Goal: Contribute content

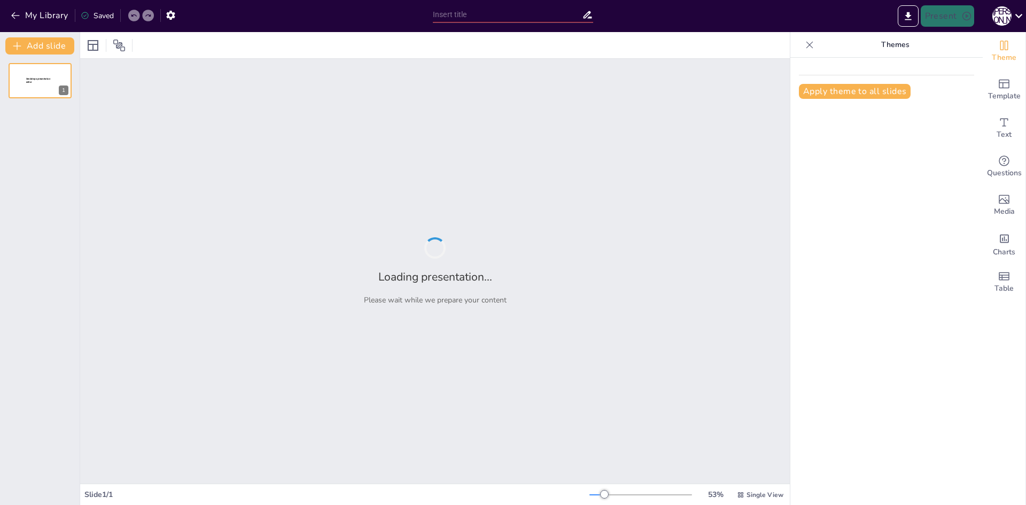
type input "Архітектурна спадщина романського стилю в Україні"
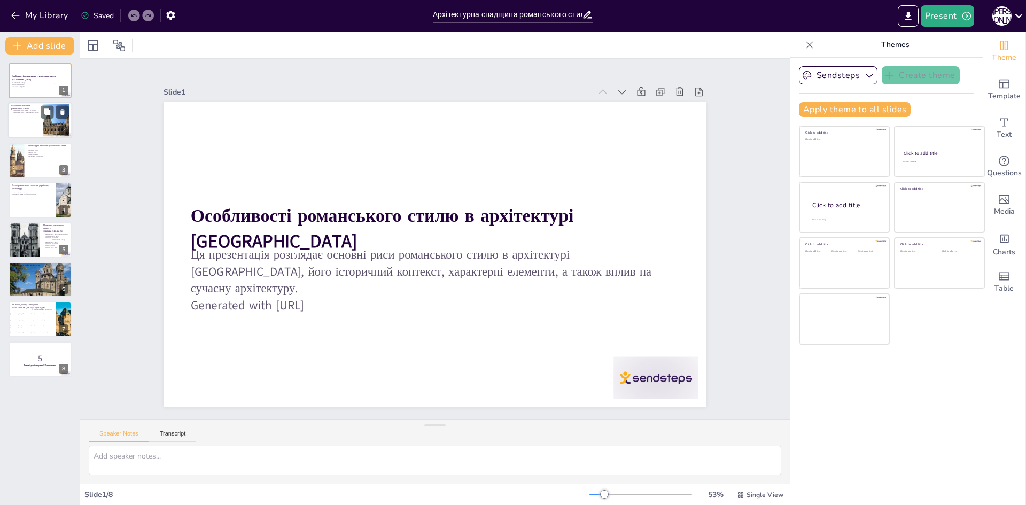
click at [28, 114] on p "Основні риси романського стилю" at bounding box center [25, 114] width 29 height 2
checkbox input "true"
type textarea "Романський стиль з'явився в Європі в XI столітті, і важливо зазначити, що цей п…"
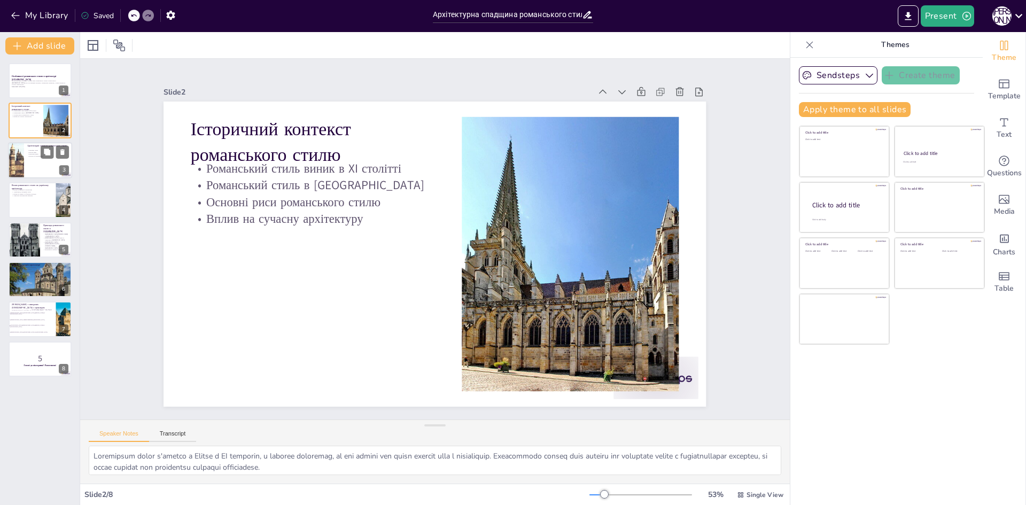
click at [18, 164] on div at bounding box center [16, 160] width 56 height 36
checkbox input "true"
type textarea "Масивні стіни є характерною рисою романського стилю, оскільки вони забезпечують…"
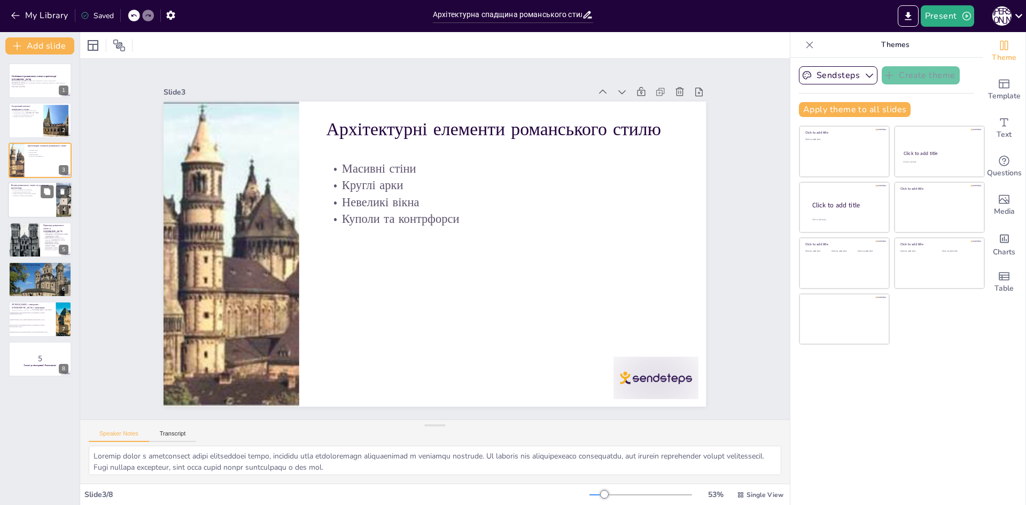
click at [21, 206] on div at bounding box center [40, 200] width 64 height 36
checkbox input "true"
type textarea "Романський стиль значно вплинув на будівництво церков та монастирів в Україні. …"
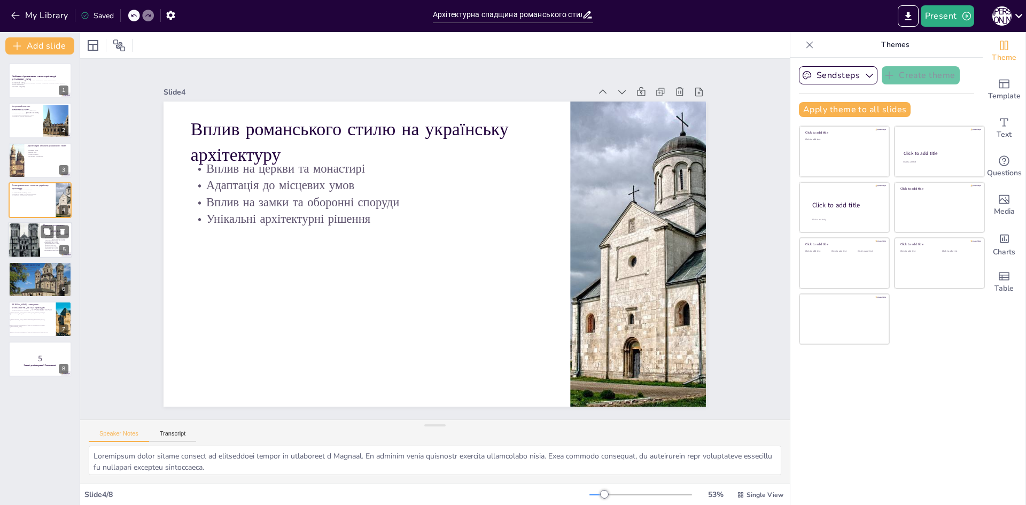
click at [25, 239] on div at bounding box center [24, 240] width 32 height 38
checkbox input "true"
type textarea "Церква Святого Петра в Чернігові є яскравим прикладом романського стилю в Украї…"
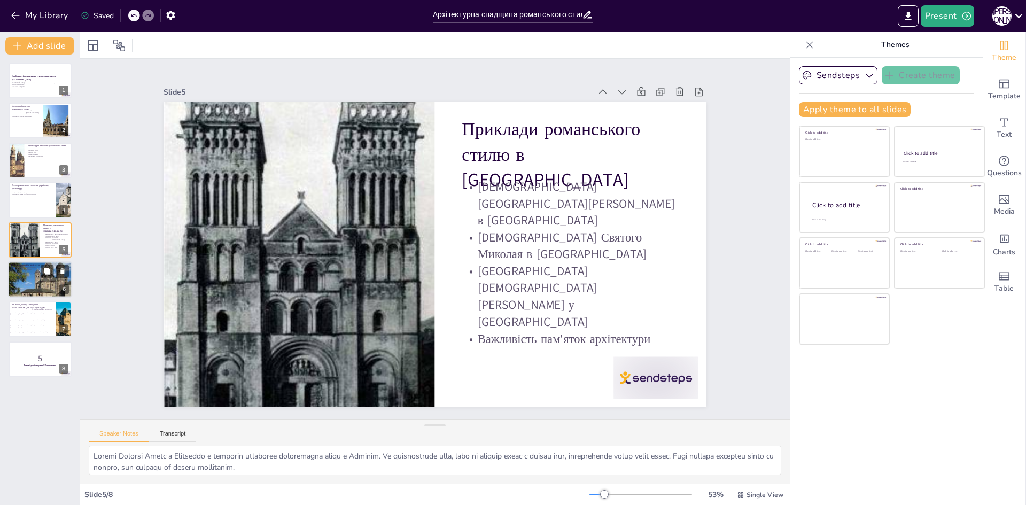
checkbox input "true"
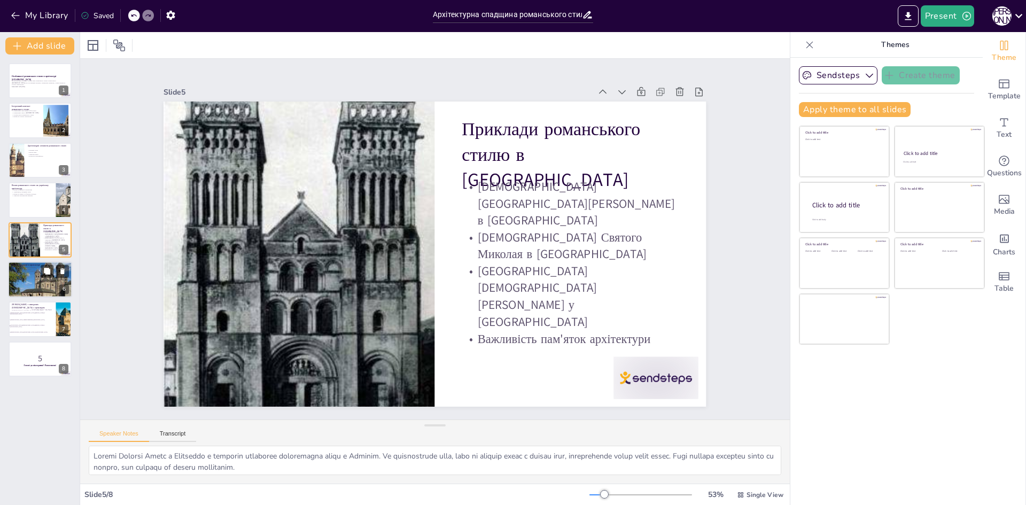
checkbox input "true"
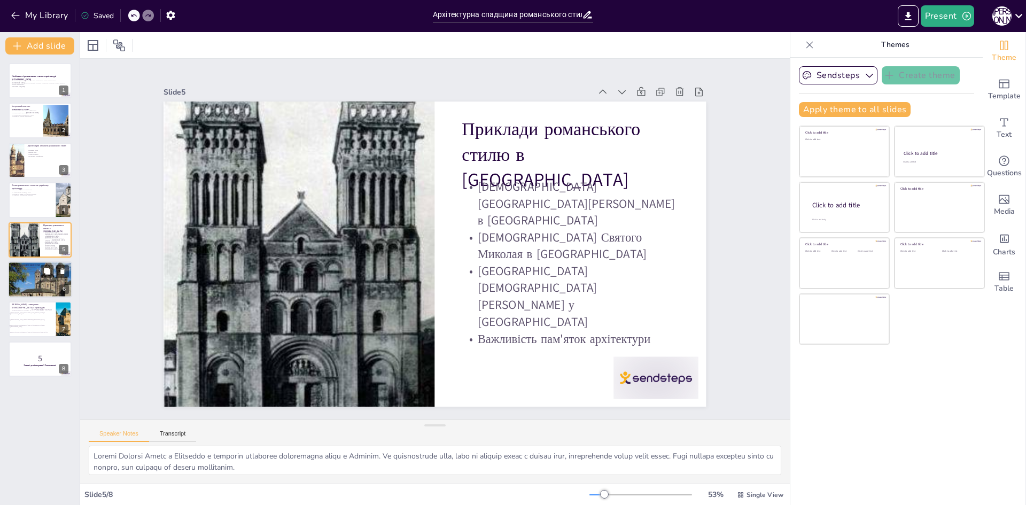
checkbox input "true"
click at [26, 290] on div at bounding box center [40, 280] width 64 height 48
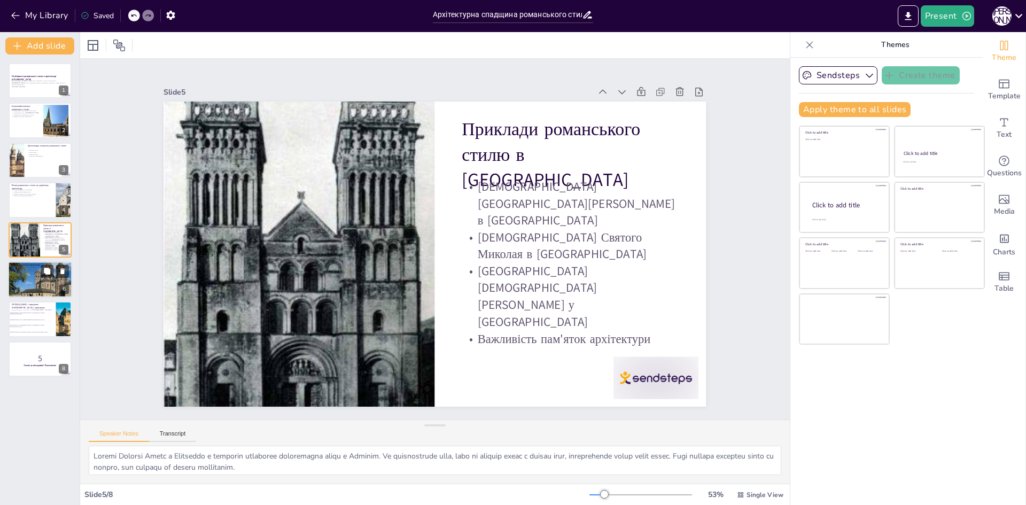
checkbox input "true"
type textarea "Сучасні архітектори використовують романські елементи, щоб надати своїм проекта…"
checkbox input "true"
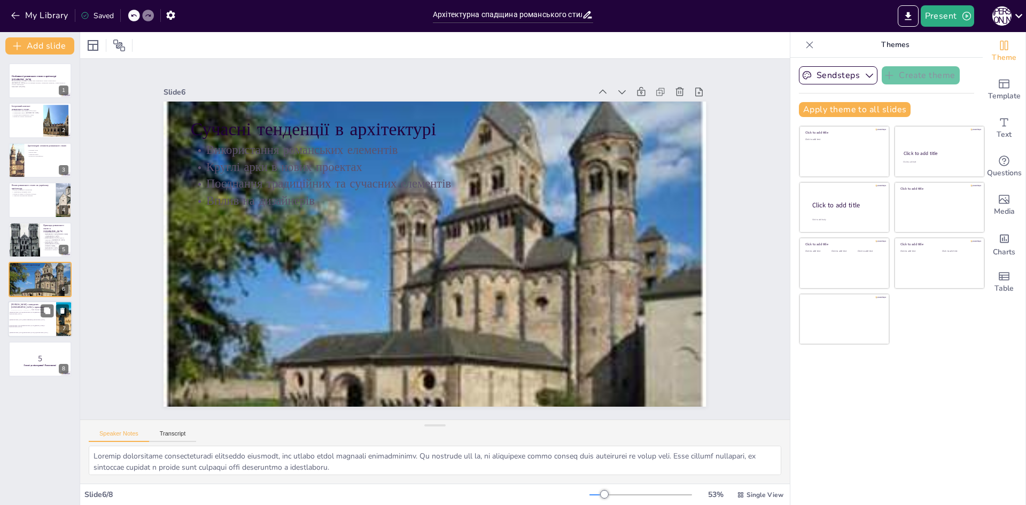
checkbox input "true"
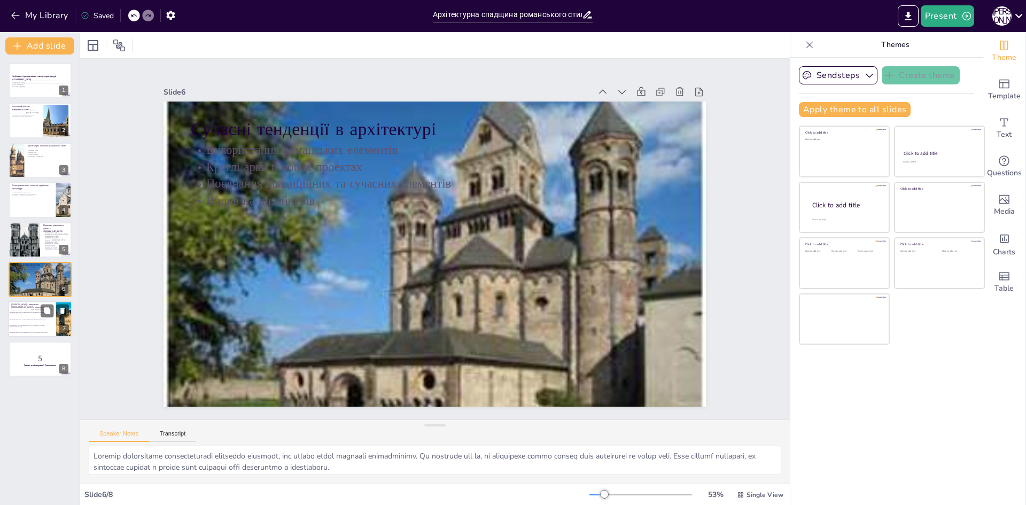
checkbox input "true"
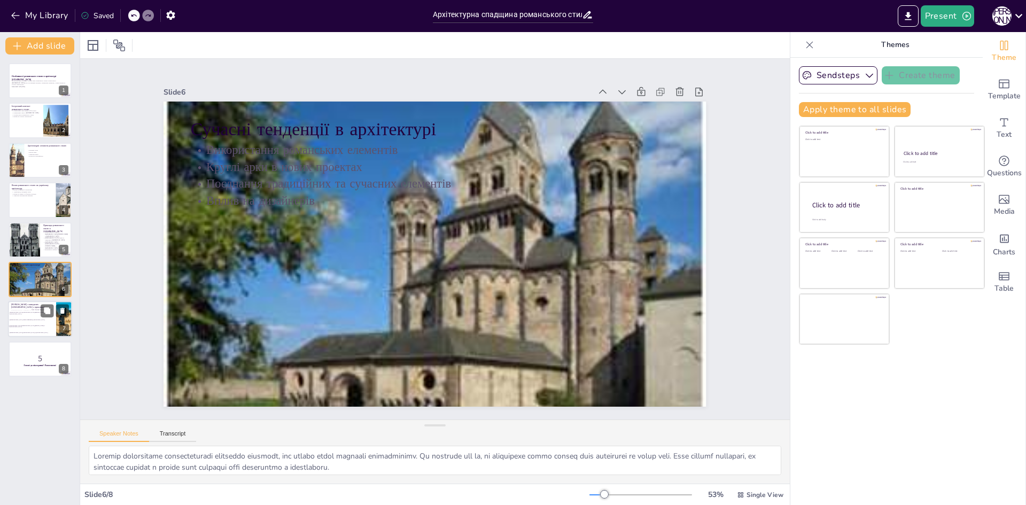
click at [24, 313] on span "Церква Святого Петра в Чернігові" at bounding box center [33, 313] width 46 height 3
checkbox input "true"
type textarea "Правильна відповідь - Собор Святого Юра у Львові. Ця церква є яскравим прикладо…"
checkbox input "true"
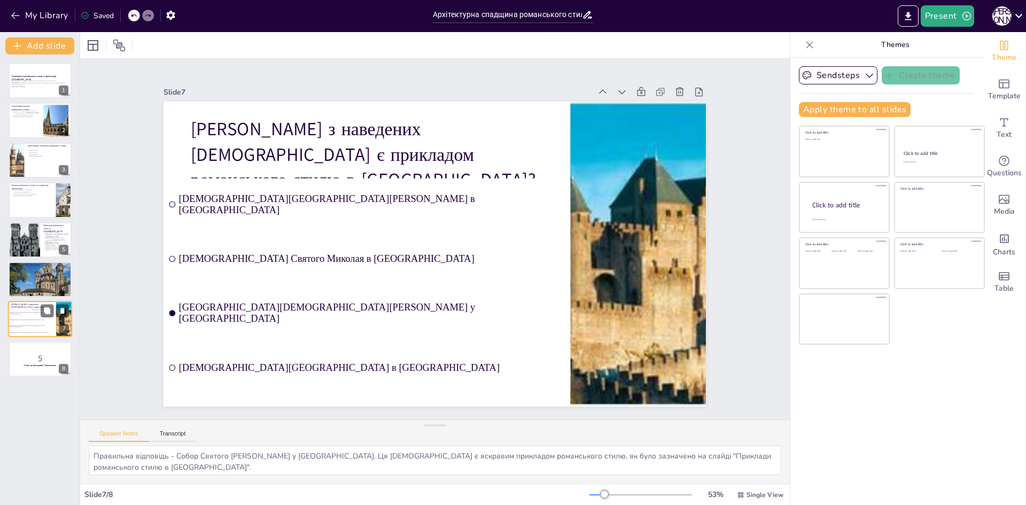
checkbox input "true"
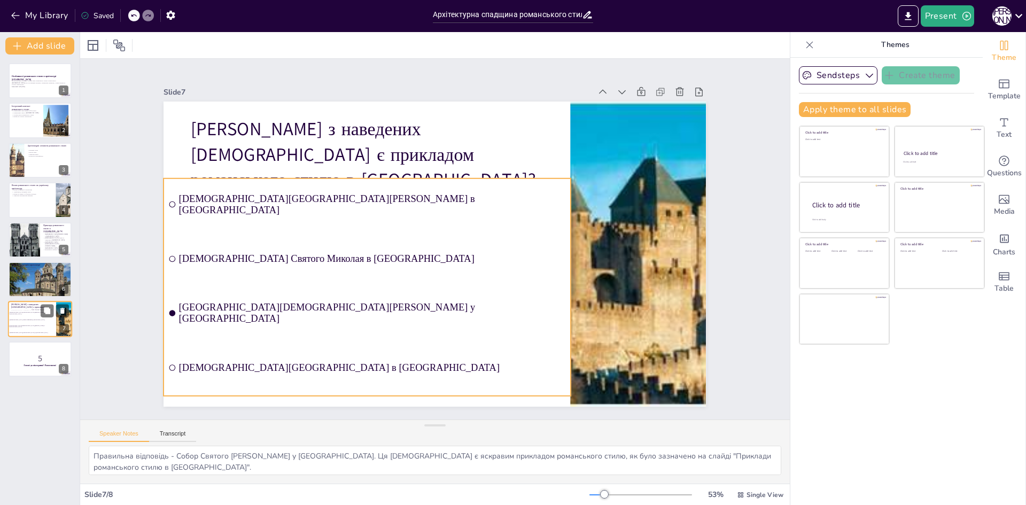
checkbox input "true"
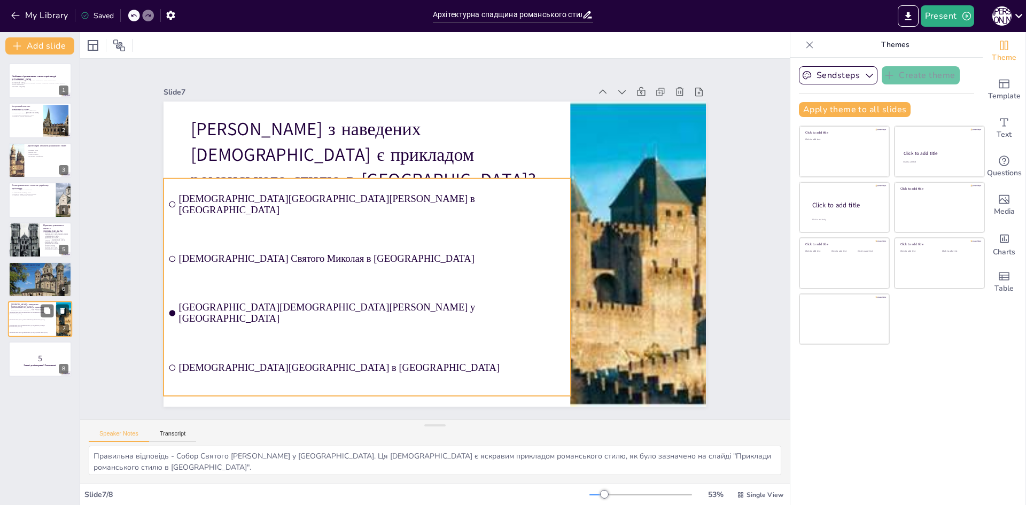
checkbox input "true"
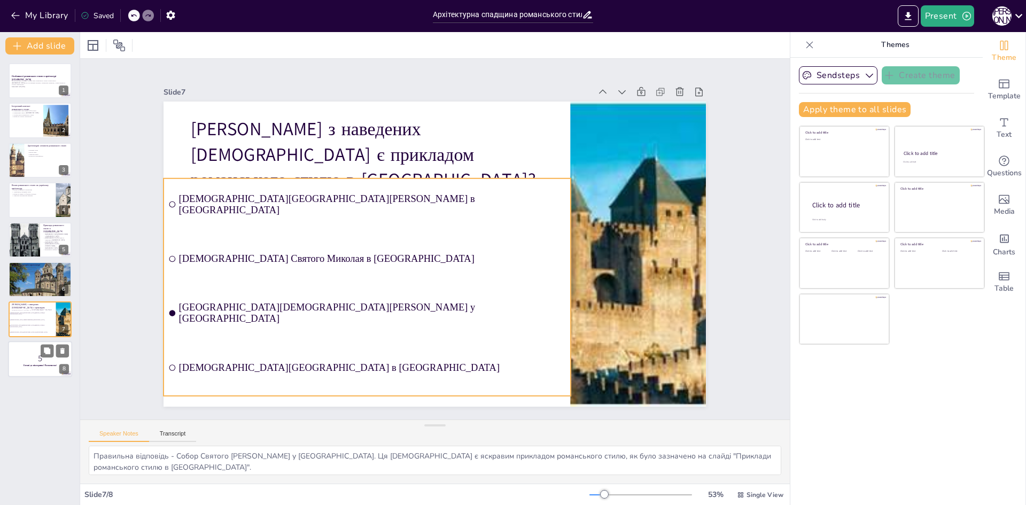
checkbox input "true"
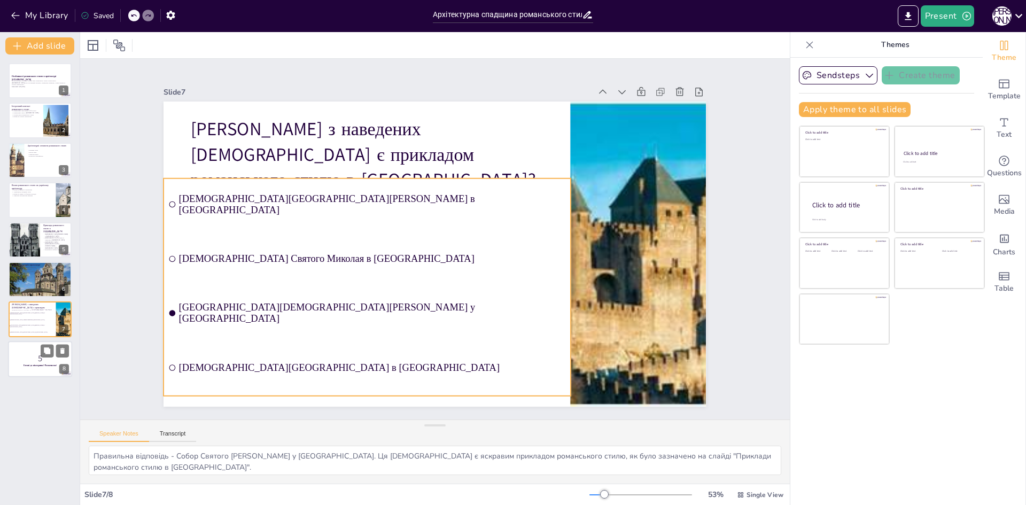
checkbox input "true"
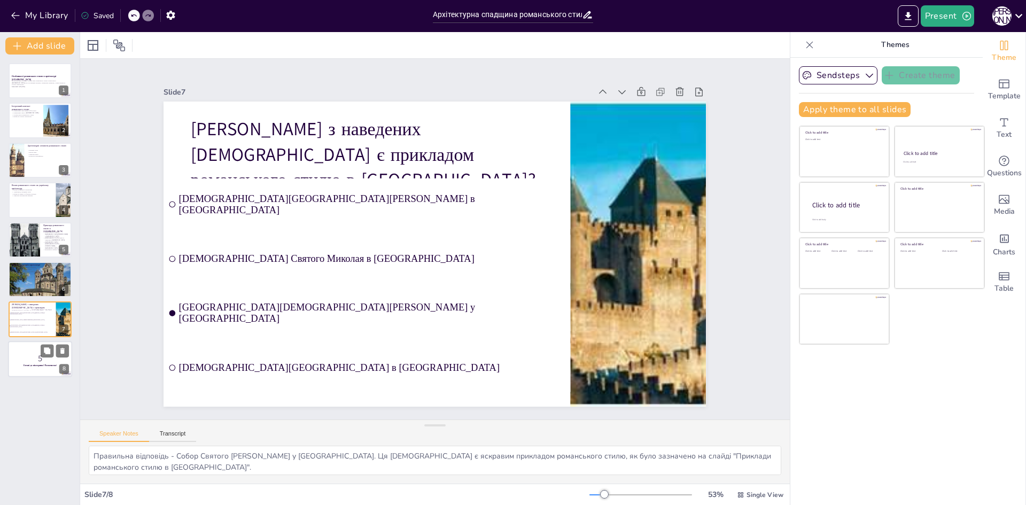
checkbox input "true"
click at [34, 361] on p "5" at bounding box center [40, 359] width 58 height 12
checkbox input "true"
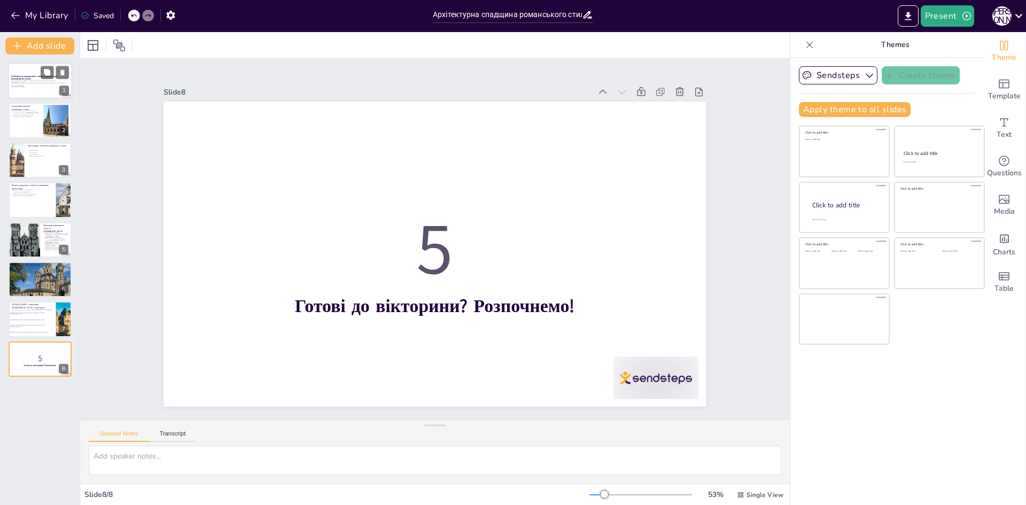
click at [18, 86] on p "Generated with [URL]" at bounding box center [40, 87] width 58 height 2
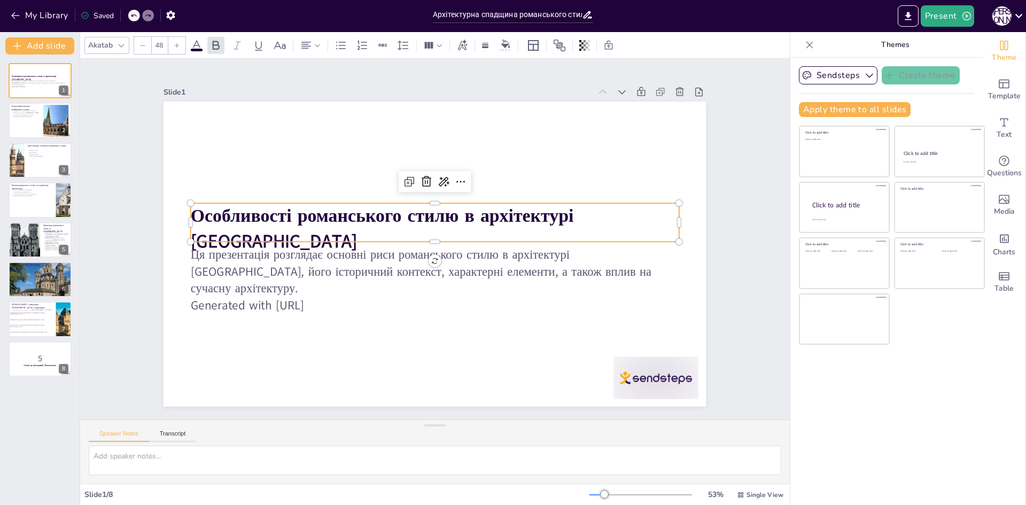
click at [224, 216] on strong "Особливості романського стилю в архітектурі [GEOGRAPHIC_DATA]" at bounding box center [391, 196] width 371 height 178
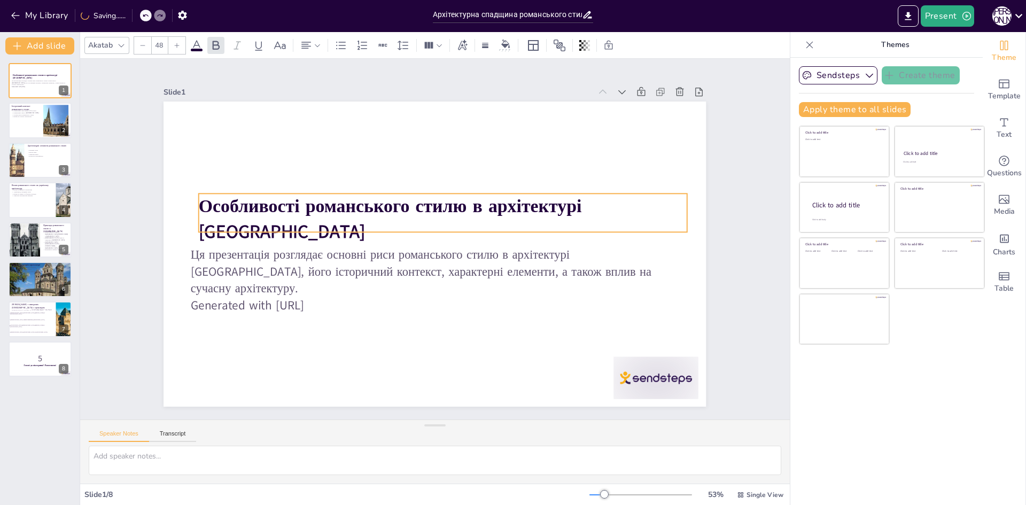
drag, startPoint x: 198, startPoint y: 212, endPoint x: 197, endPoint y: 203, distance: 9.6
click at [318, 203] on strong "Особливості романського стилю в архітектурі [GEOGRAPHIC_DATA]" at bounding box center [490, 234] width 344 height 235
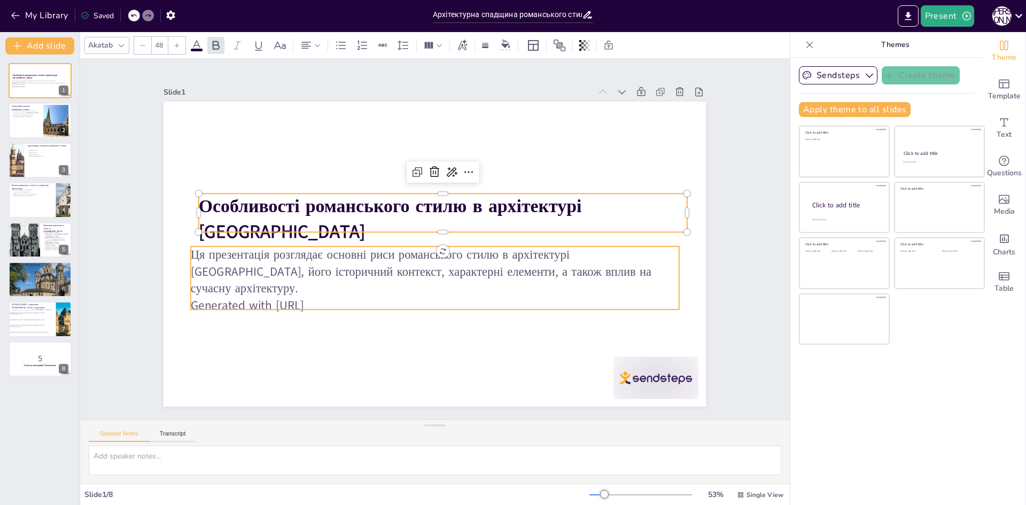
checkbox input "true"
type input "32"
click at [263, 255] on p "Ця презентація розглядає основні риси романського стилю в архітектурі України, …" at bounding box center [407, 256] width 288 height 448
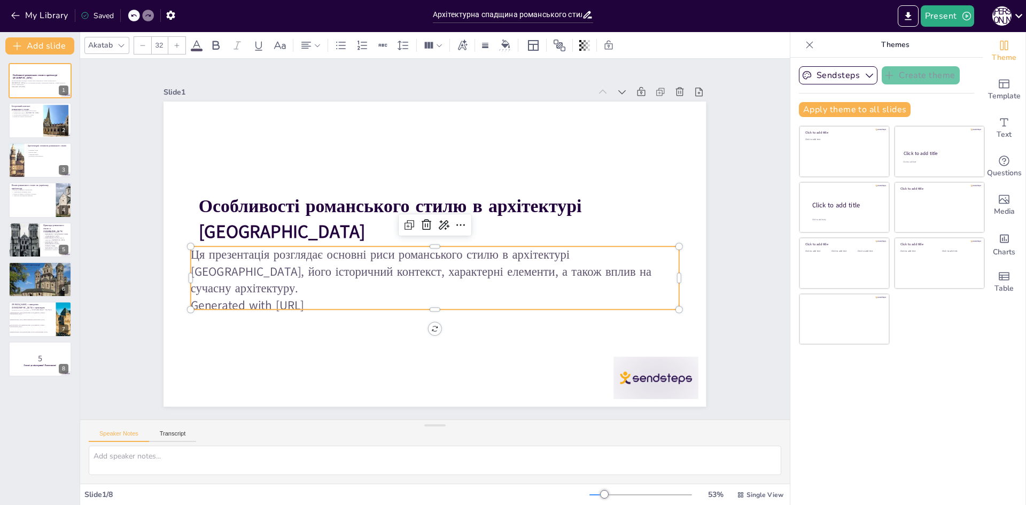
click at [245, 261] on p "Ця презентація розглядає основні риси романського стилю в архітектурі України, …" at bounding box center [409, 258] width 328 height 425
click at [237, 261] on p "Ця презентація розглядає основні риси романського стилю в архітектурі України, …" at bounding box center [411, 217] width 364 height 397
click at [305, 261] on p "Ця презентація розглядає основні риси романського стилю в архітектурі України, …" at bounding box center [404, 229] width 199 height 480
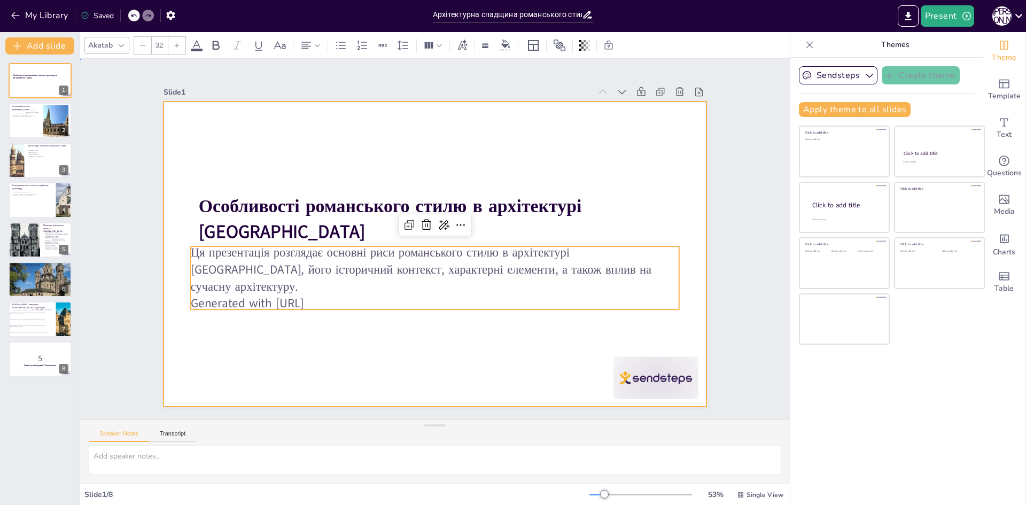
click at [300, 160] on div at bounding box center [448, 231] width 536 height 623
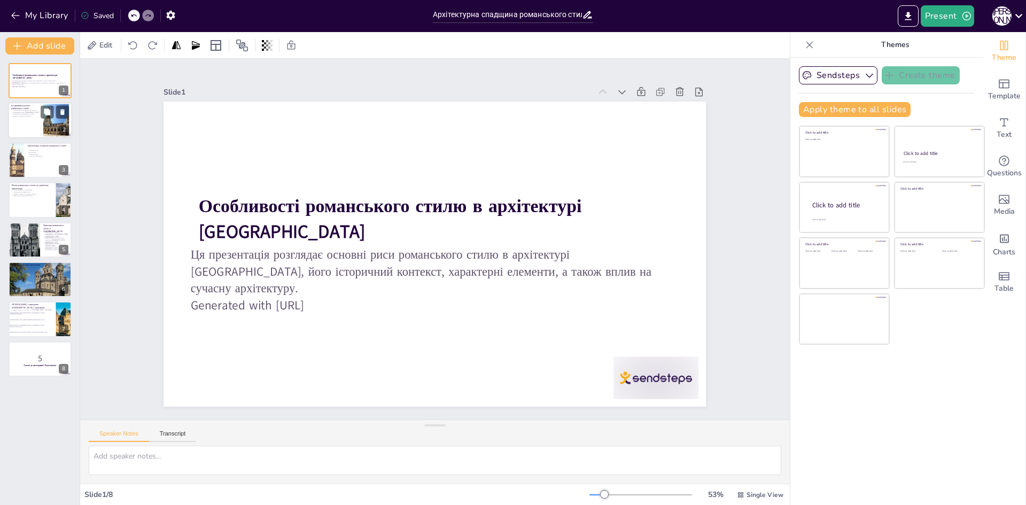
click at [26, 124] on div at bounding box center [40, 121] width 64 height 36
checkbox input "true"
type textarea "Романський стиль з'явився в Європі в XI столітті, і важливо зазначити, що цей п…"
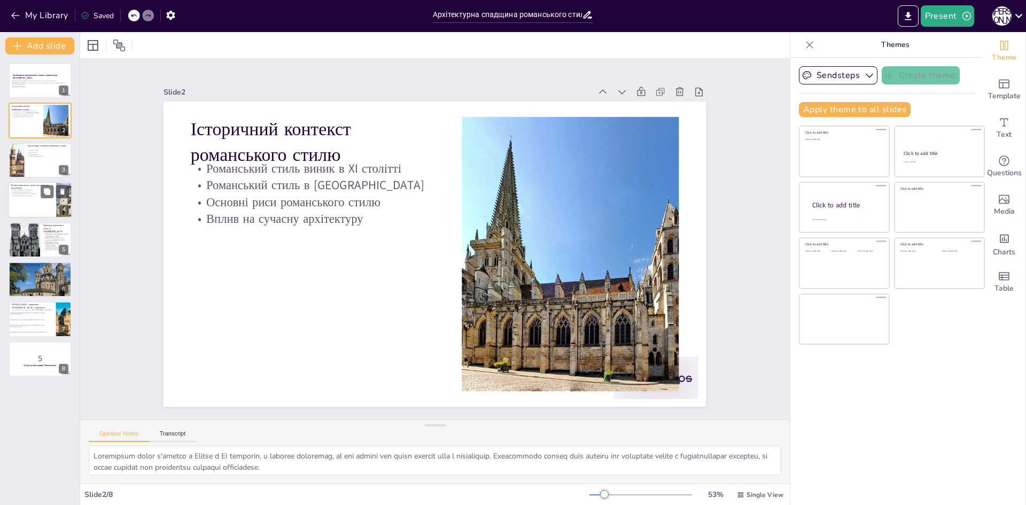
click at [24, 193] on p "Вплив на замки та оборонні споруди" at bounding box center [32, 194] width 42 height 2
checkbox input "true"
type textarea "Романський стиль значно вплинув на будівництво церков та монастирів в Україні. …"
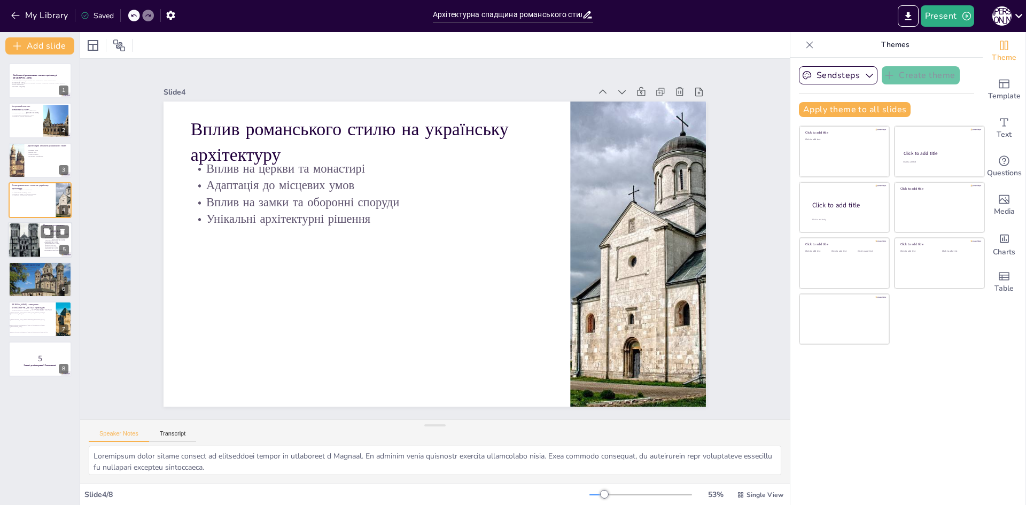
click at [16, 243] on div at bounding box center [24, 240] width 32 height 38
checkbox input "true"
type textarea "Церква Святого Петра в Чернігові є яскравим прикладом романського стилю в Украї…"
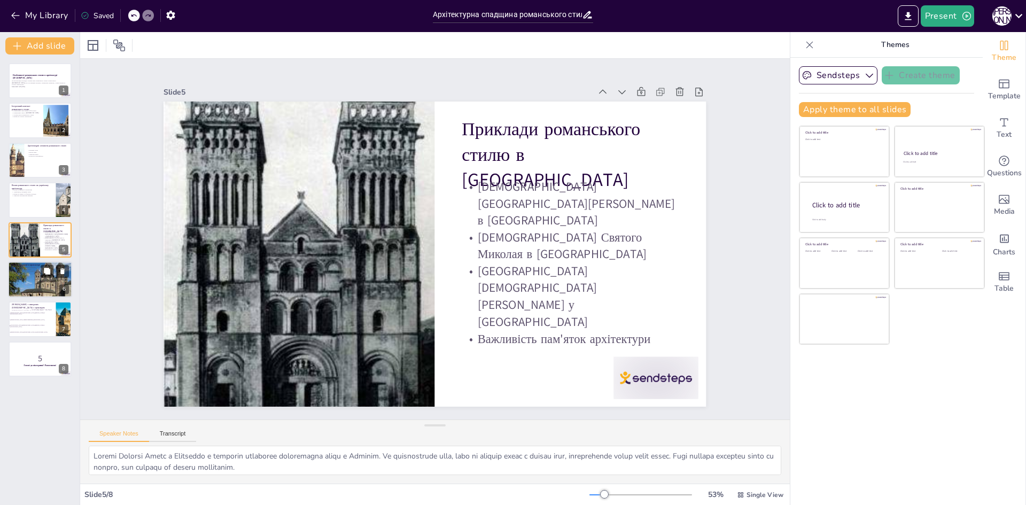
click at [25, 272] on p "Вплив на дизайнерів" at bounding box center [40, 273] width 58 height 2
checkbox input "true"
type textarea "Сучасні архітектори використовують романські елементи, щоб надати своїм проекта…"
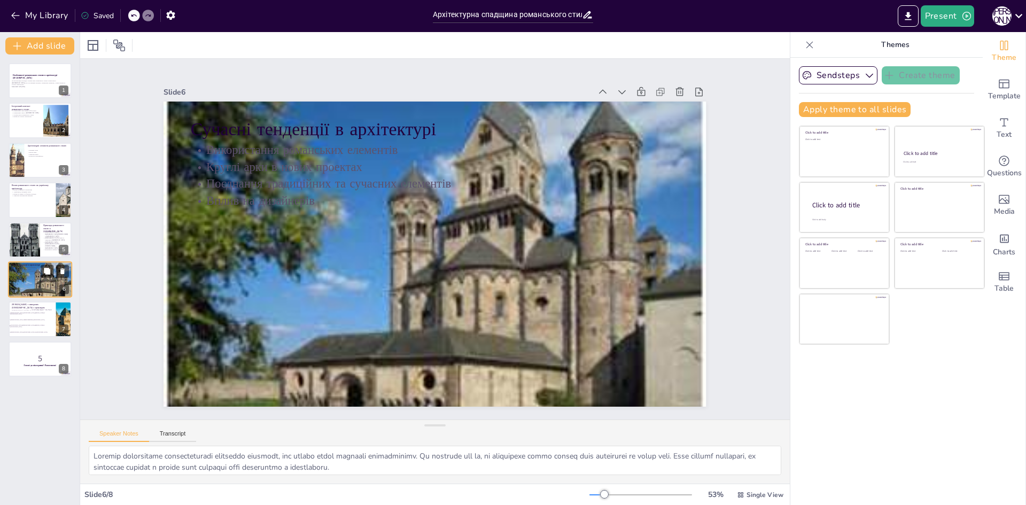
checkbox input "true"
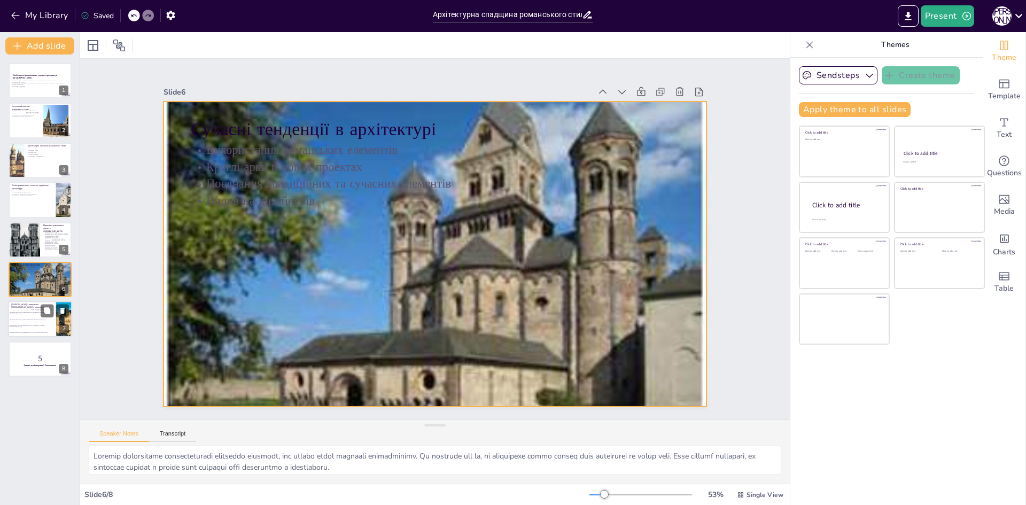
checkbox input "true"
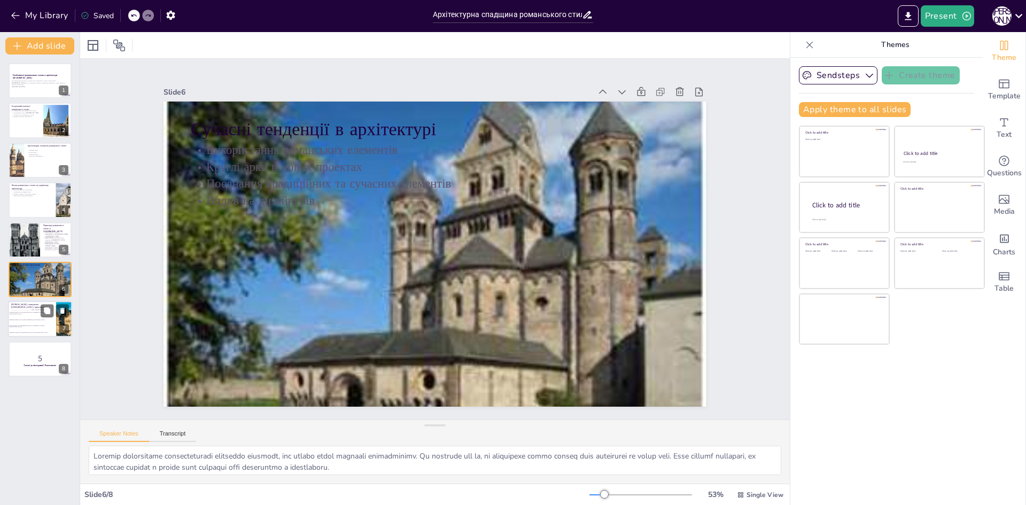
checkbox input "true"
click at [24, 318] on li "Церква Святого Миколая в Луцьку" at bounding box center [32, 320] width 48 height 6
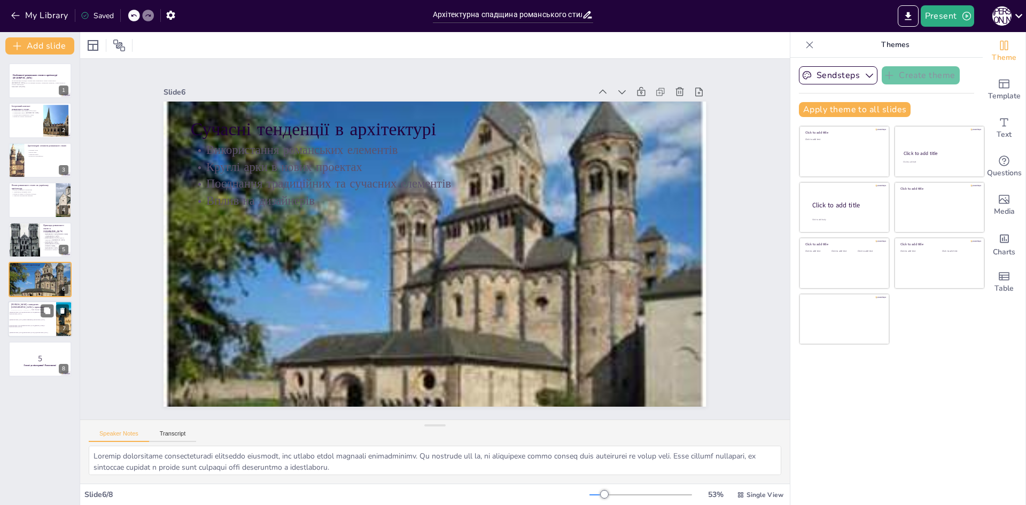
checkbox input "true"
type textarea "Правильна відповідь - Собор Святого Юра у Львові. Ця церква є яскравим прикладо…"
checkbox input "true"
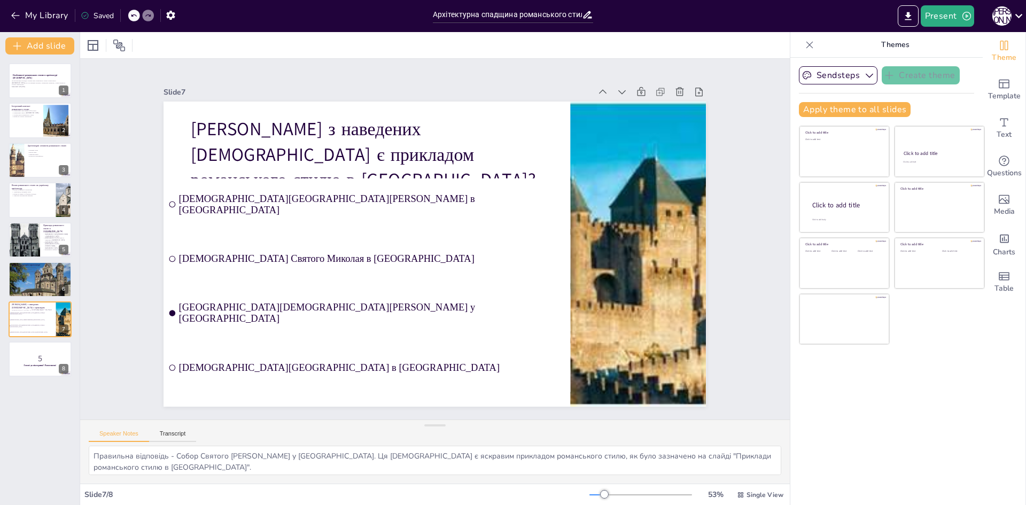
checkbox input "true"
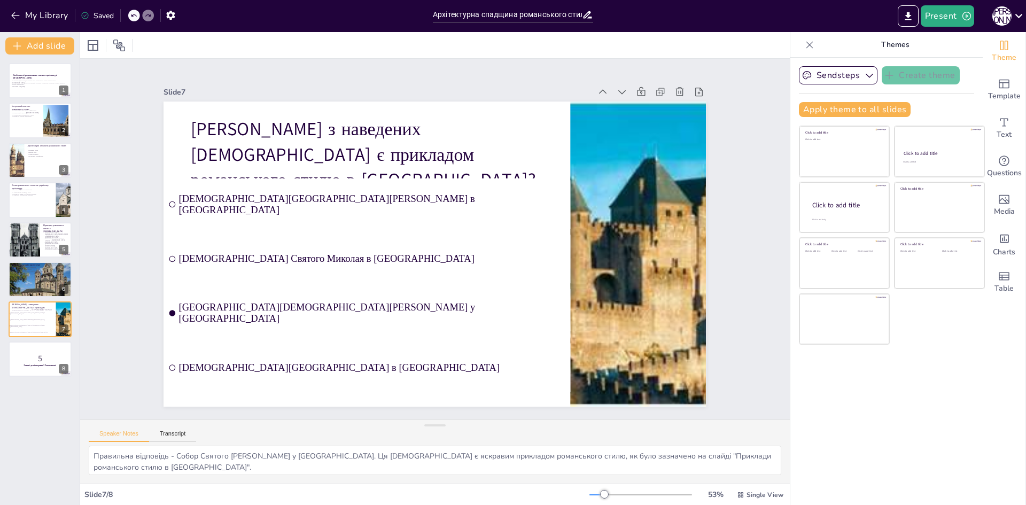
checkbox input "true"
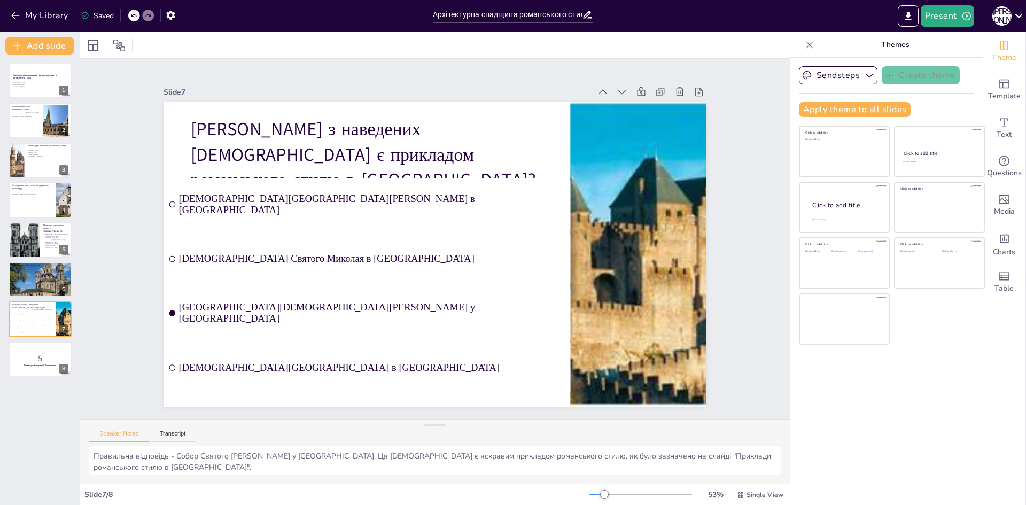
checkbox input "true"
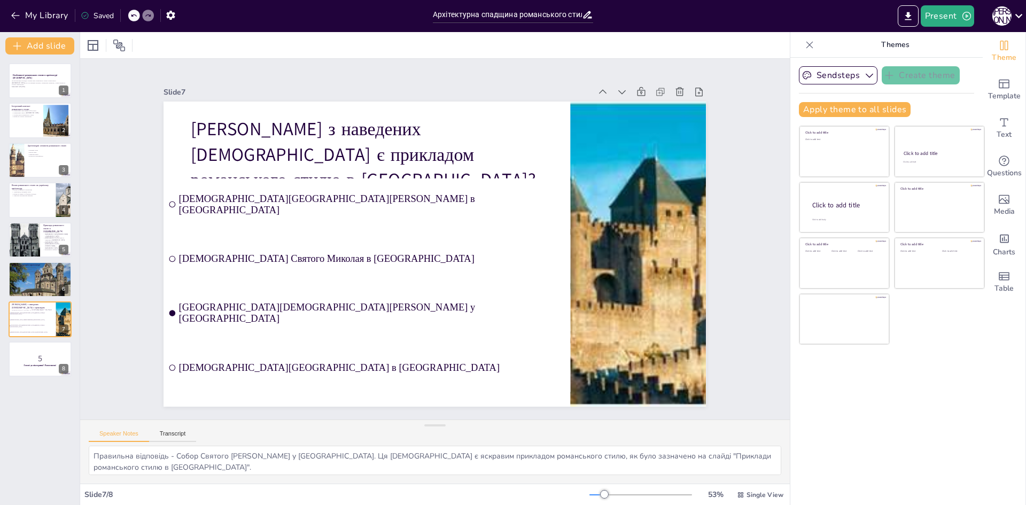
checkbox input "true"
click at [20, 343] on div at bounding box center [40, 359] width 64 height 36
checkbox input "true"
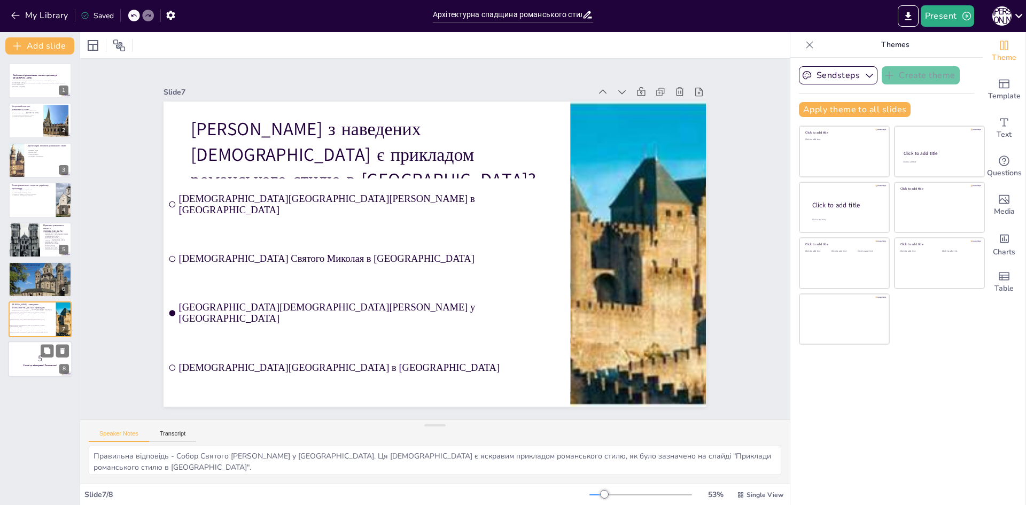
checkbox input "true"
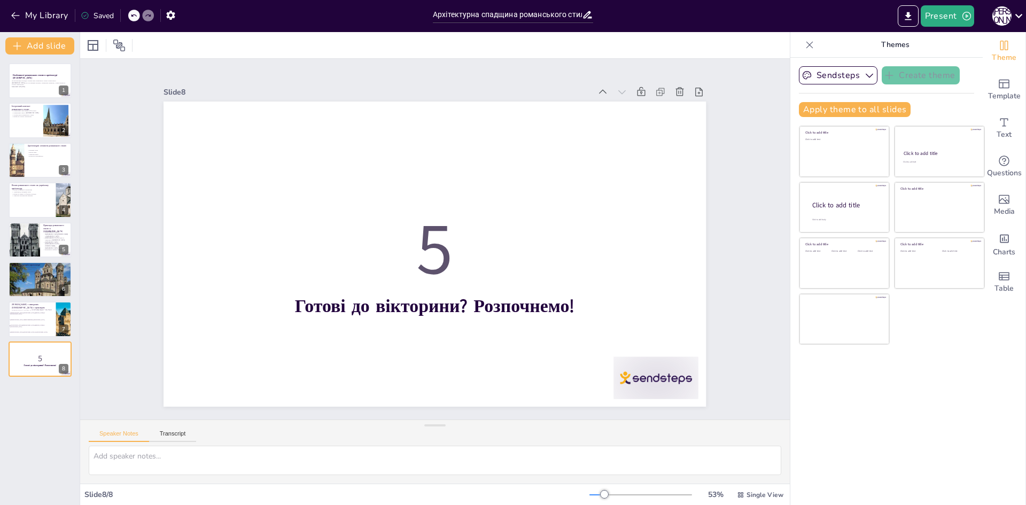
checkbox input "true"
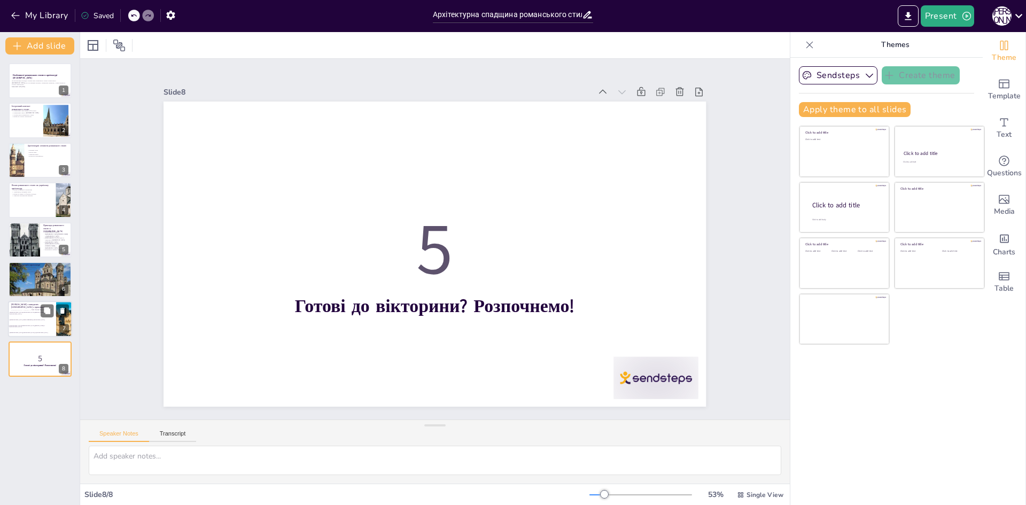
checkbox input "true"
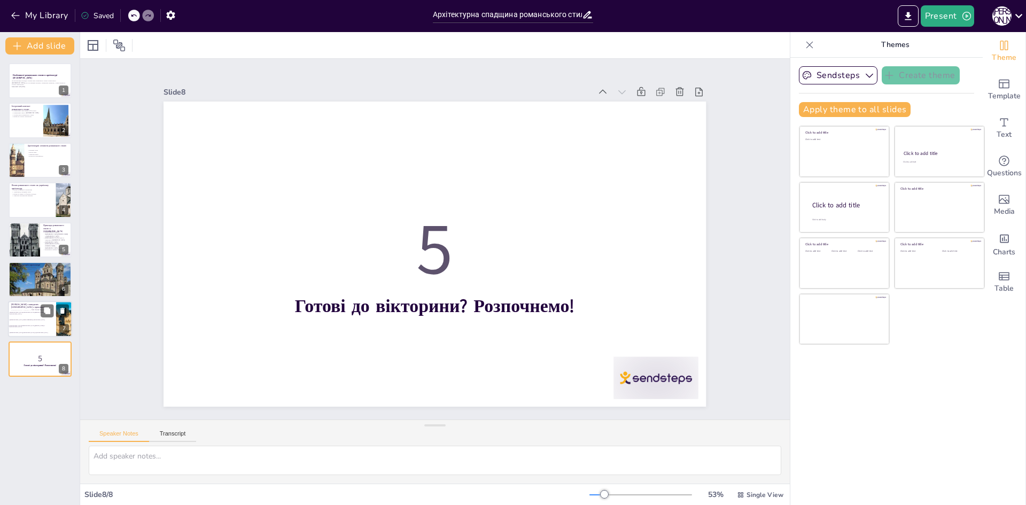
checkbox input "true"
click at [27, 314] on li "Церква Святого Петра в Чернігові" at bounding box center [32, 314] width 48 height 6
checkbox input "true"
type textarea "Правильна відповідь - Собор Святого Юра у Львові. Ця церква є яскравим прикладо…"
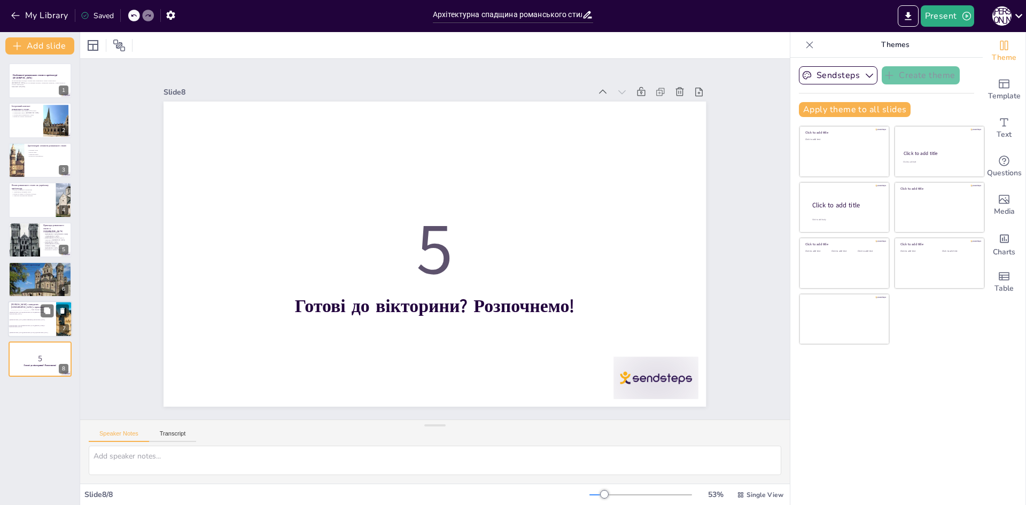
checkbox input "true"
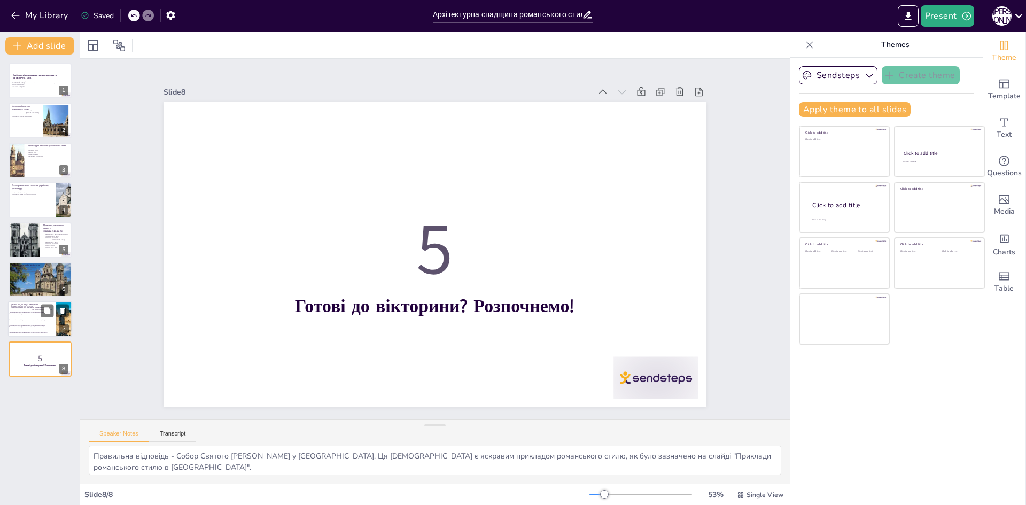
checkbox input "true"
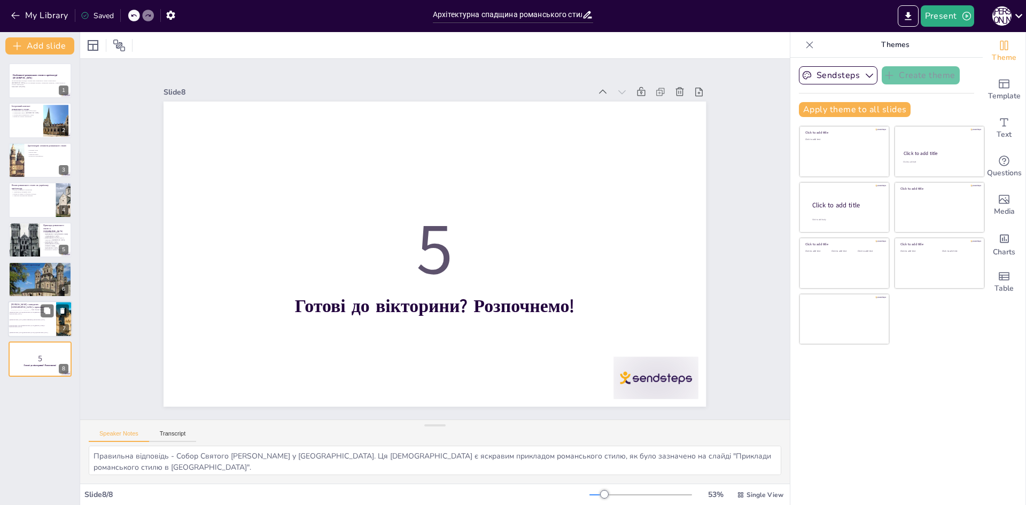
checkbox input "true"
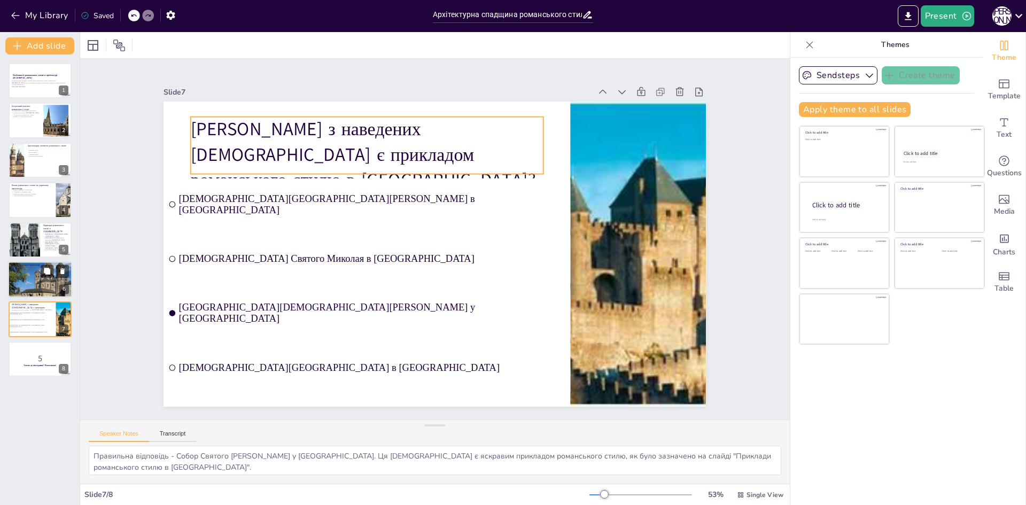
checkbox input "true"
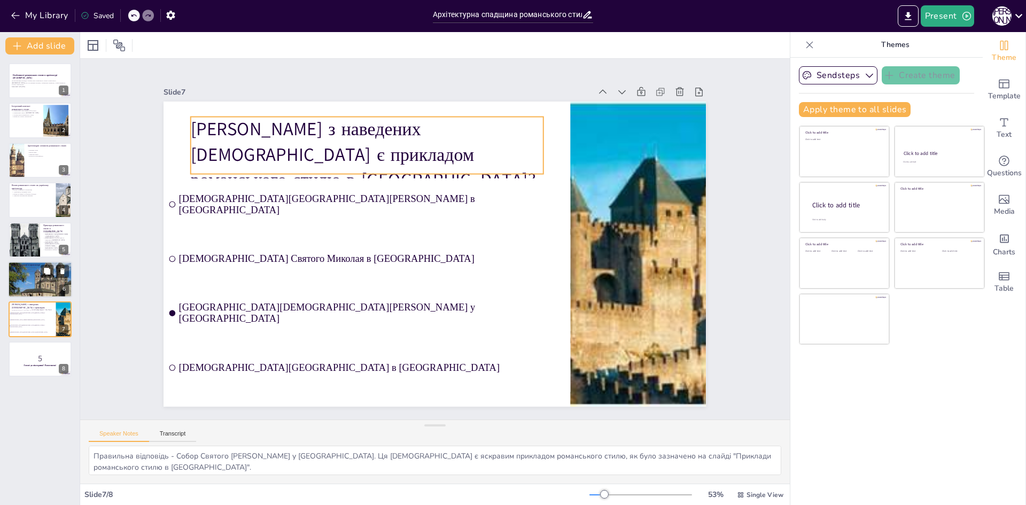
checkbox input "true"
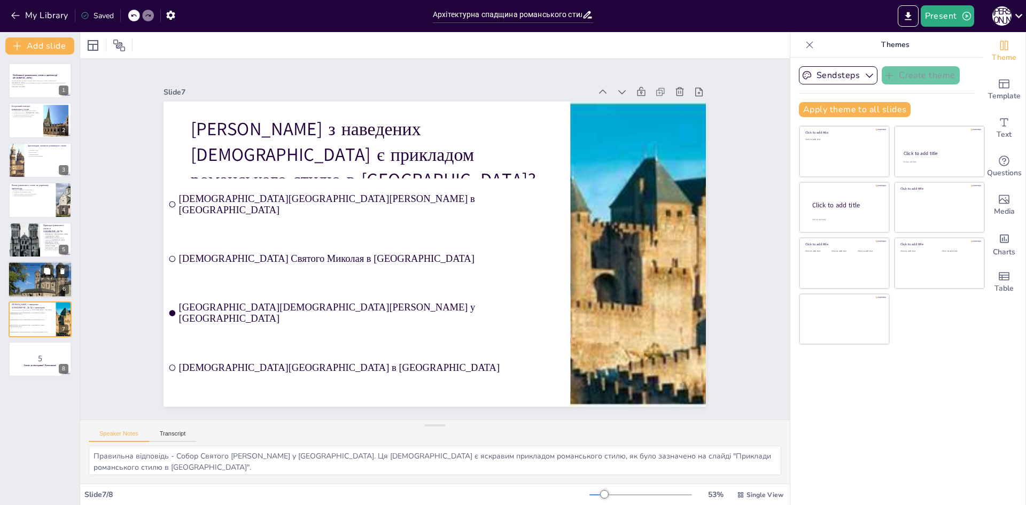
checkbox input "true"
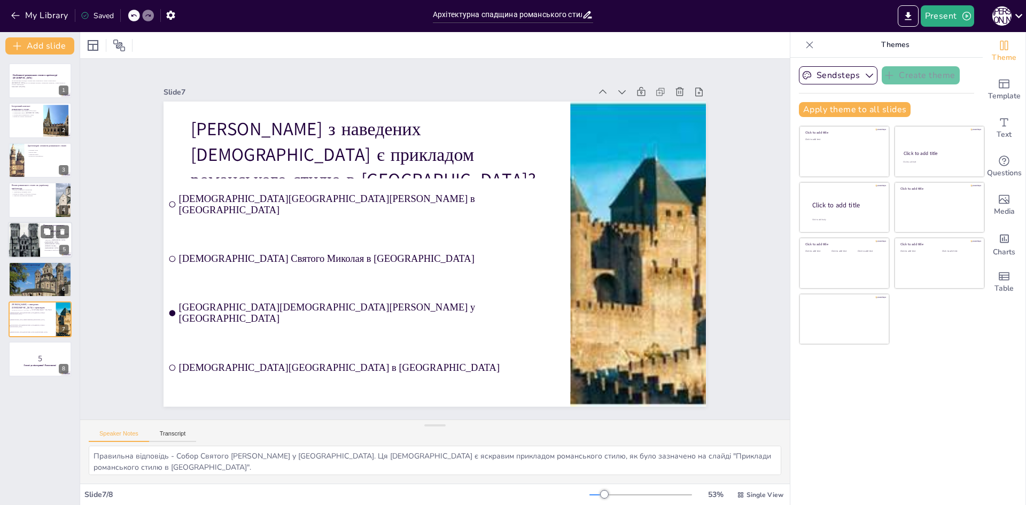
checkbox input "true"
click at [17, 246] on div at bounding box center [24, 240] width 32 height 38
checkbox input "true"
type textarea "Церква Святого Петра в Чернігові є яскравим прикладом романського стилю в Украї…"
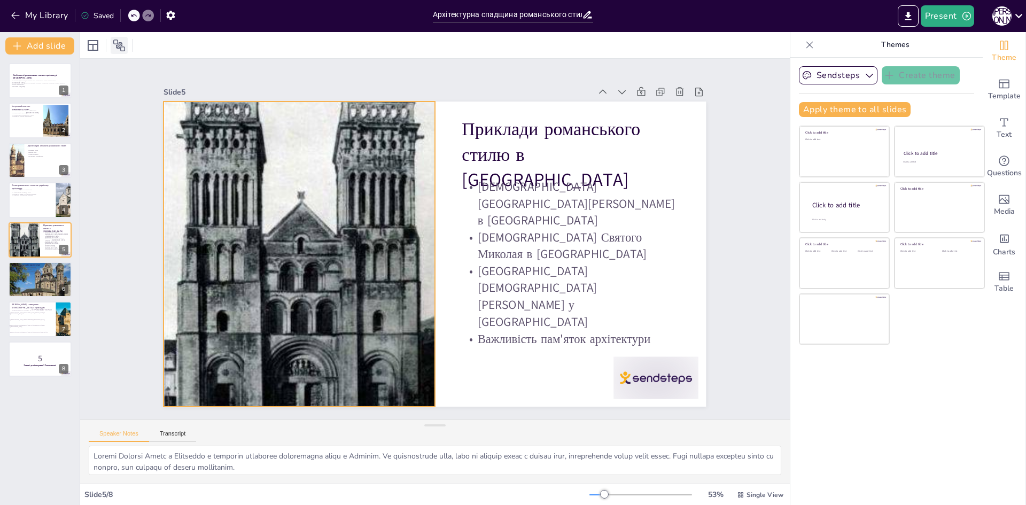
checkbox input "true"
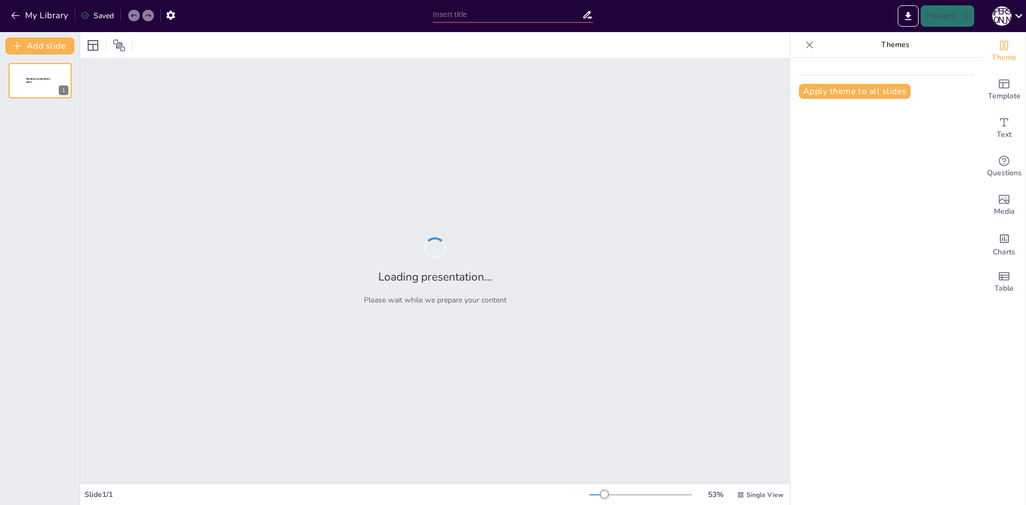
type input "Романський стиль в архітектурі України: основні риси та елементи"
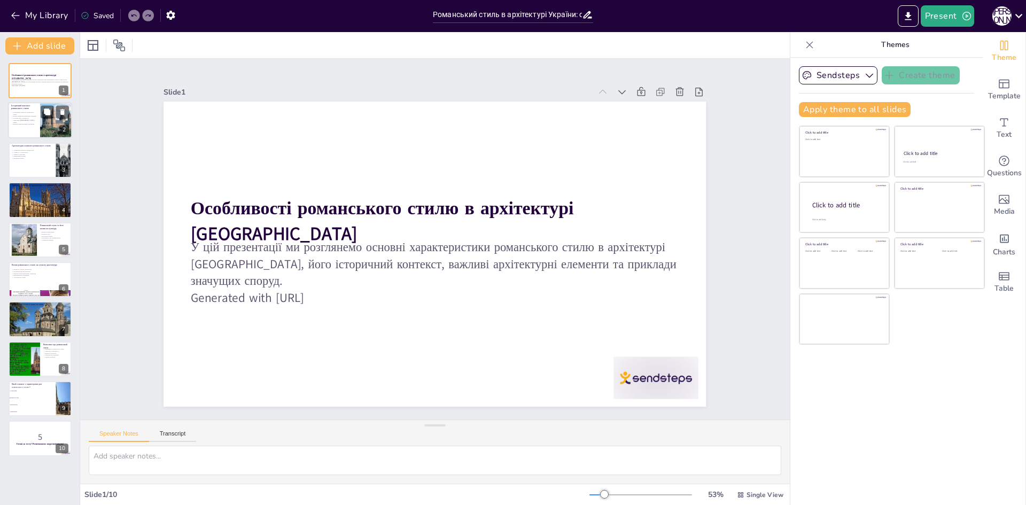
checkbox input "true"
click at [29, 124] on p "Використання місцевих матеріалів" at bounding box center [24, 125] width 26 height 2
type textarea "Loremipsum dolor sitam c adipis elitseddoei temporin u Labore, et dolor magnaal…"
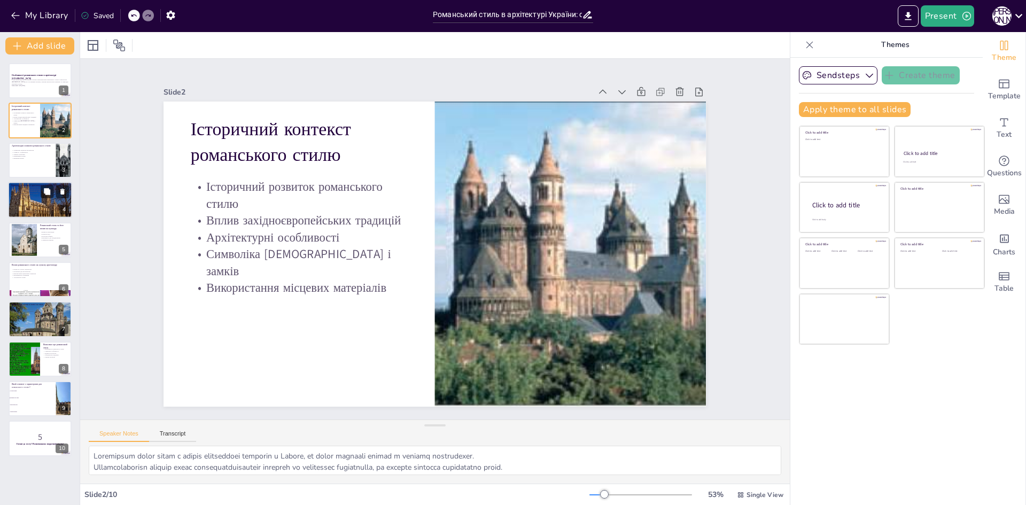
checkbox input "true"
click at [27, 203] on div at bounding box center [40, 200] width 64 height 43
type textarea "L Ipsumdo sitam consec adipisc elitseddo eiusmodtem incididuntu, lab etdolore m…"
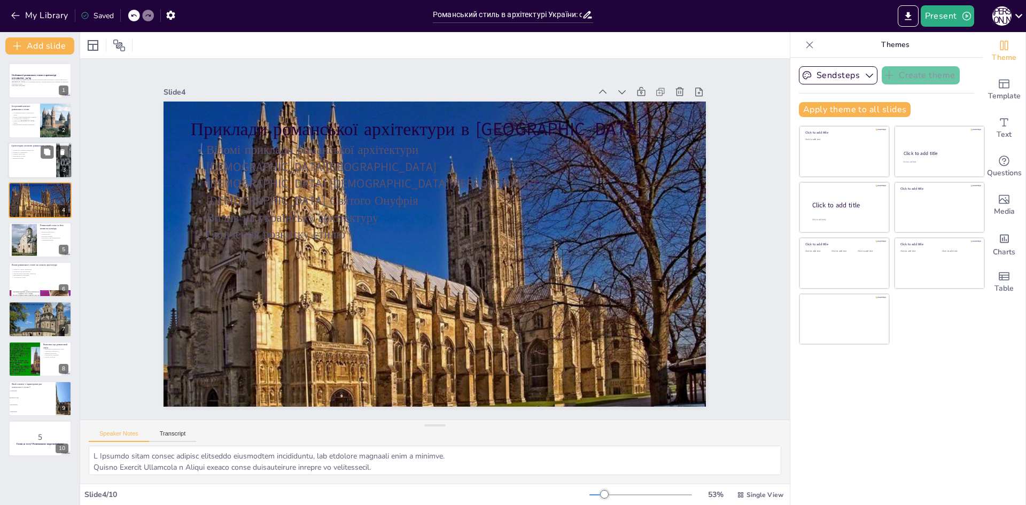
checkbox input "true"
click at [25, 158] on p "Враження величі" at bounding box center [32, 158] width 42 height 2
type textarea "Основними елементами романського стилю є напівкруглі арки, товсті стіни та мале…"
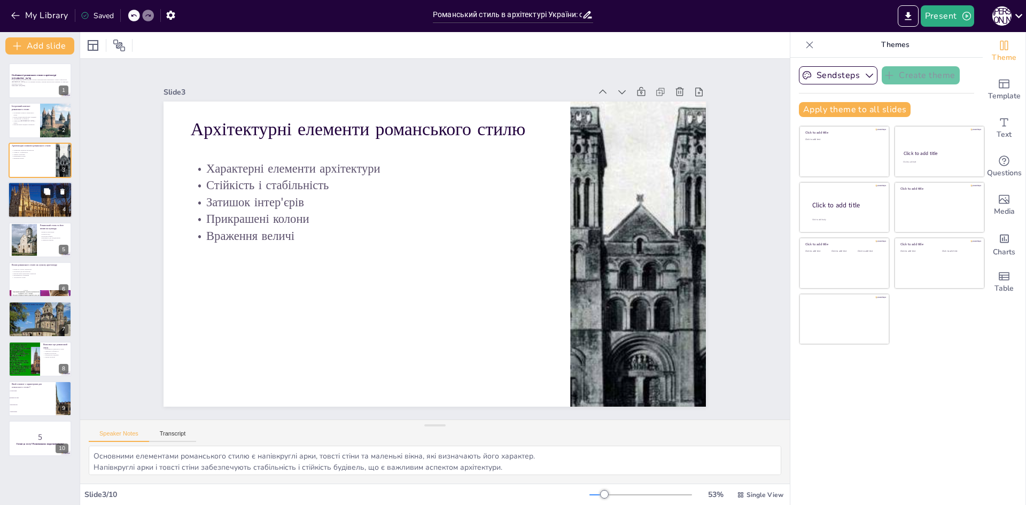
checkbox input "true"
click at [21, 207] on div at bounding box center [40, 200] width 64 height 43
type textarea "L Ipsumdo sitam consec adipisc elitseddo eiusmodtem incididuntu, lab etdolore m…"
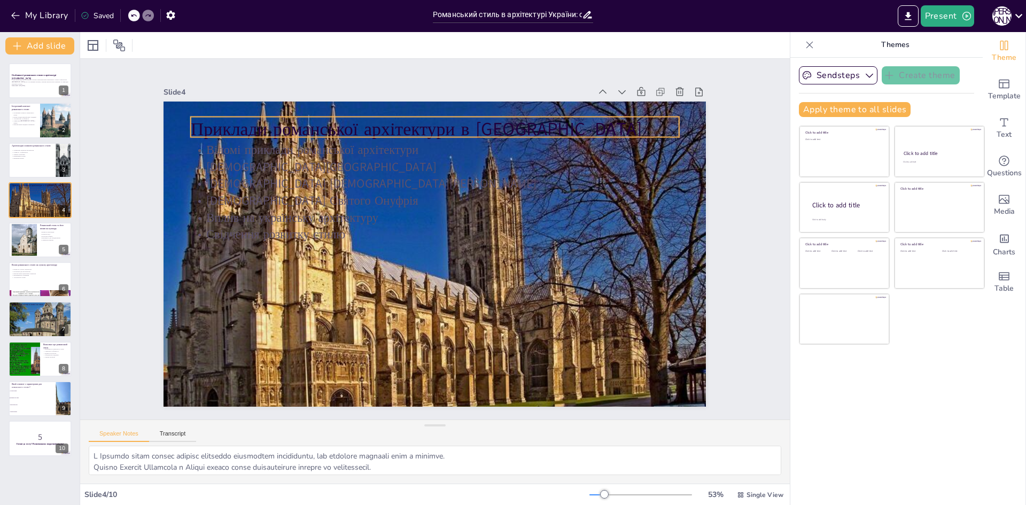
checkbox input "true"
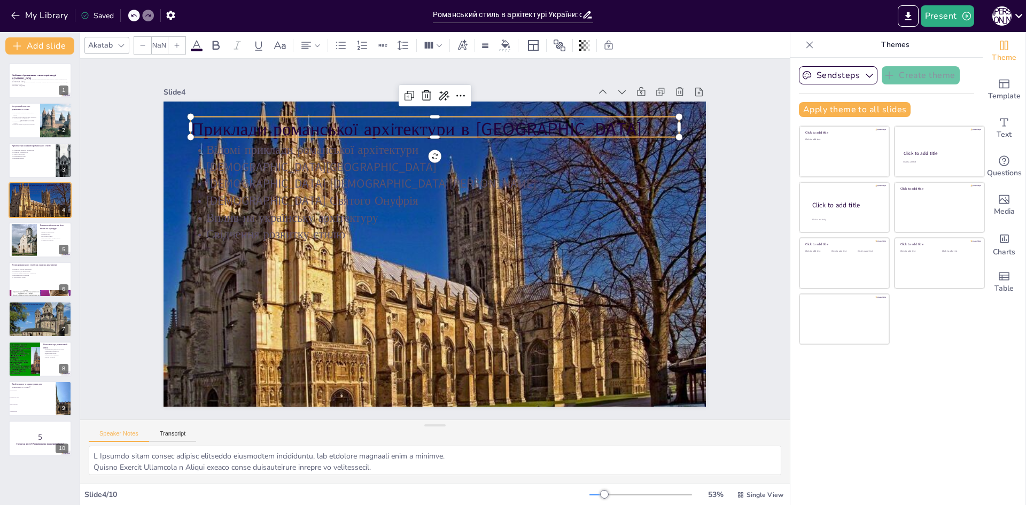
type input "48"
drag, startPoint x: 385, startPoint y: 130, endPoint x: 369, endPoint y: 127, distance: 16.4
click at [434, 127] on p "Приклади романської архітектури в [GEOGRAPHIC_DATA]" at bounding box center [545, 270] width 222 height 457
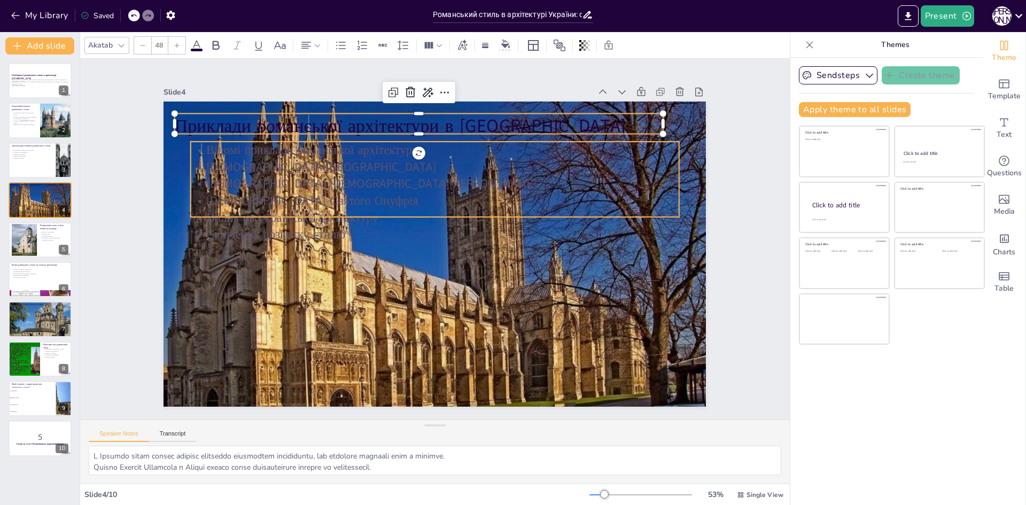
checkbox input "true"
type input "--"
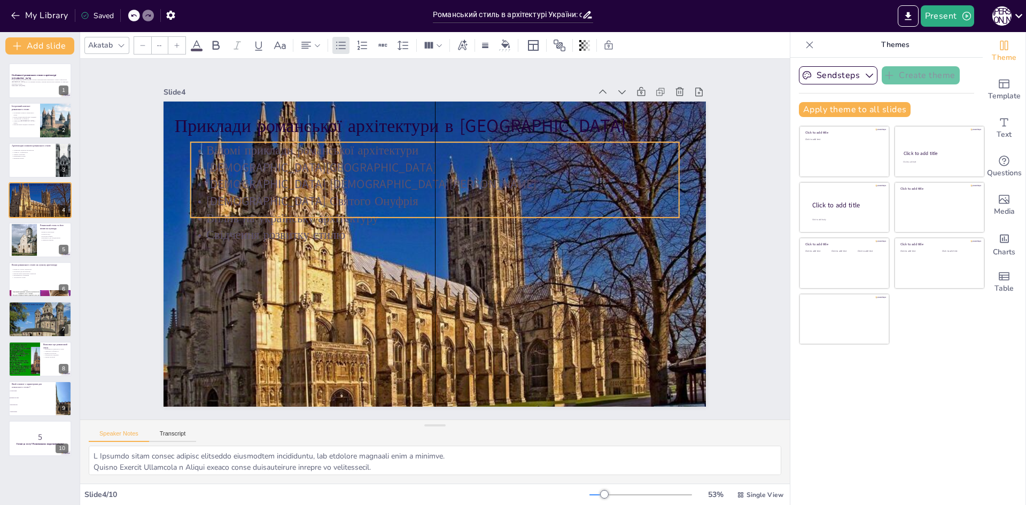
checkbox input "true"
type input "32"
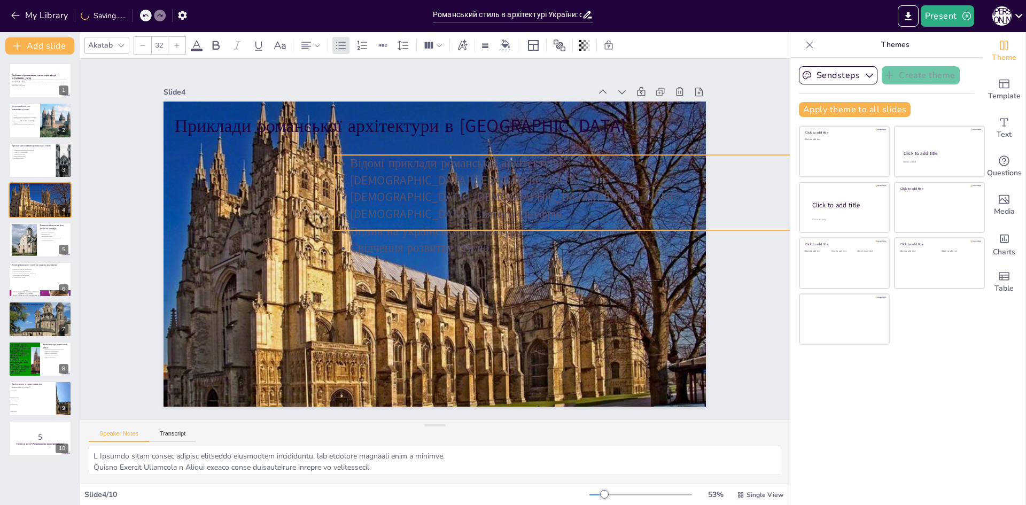
drag, startPoint x: 263, startPoint y: 150, endPoint x: 407, endPoint y: 163, distance: 144.9
click at [407, 198] on p "Відомі приклади романської архітектури" at bounding box center [411, 400] width 301 height 405
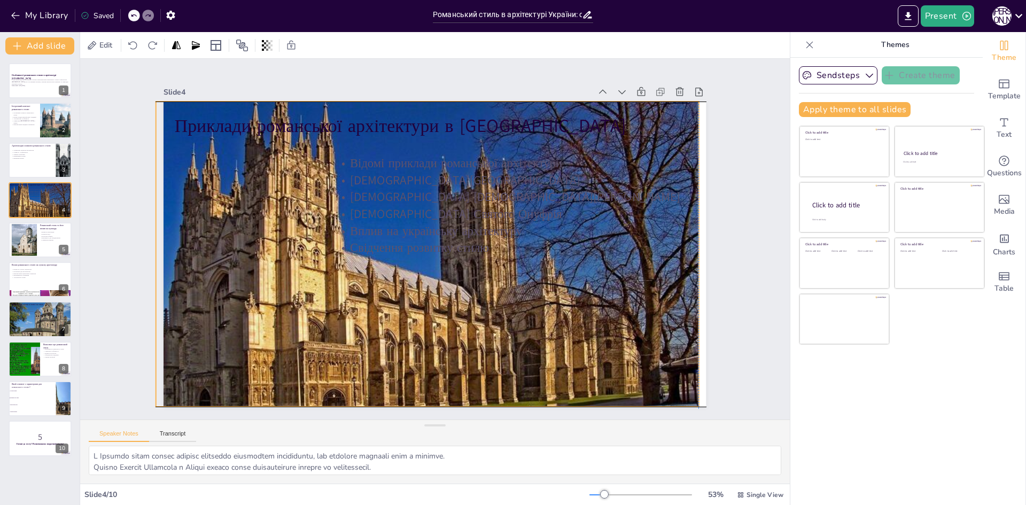
drag, startPoint x: 248, startPoint y: 300, endPoint x: 233, endPoint y: 300, distance: 15.5
click at [233, 300] on div at bounding box center [425, 253] width 577 height 416
checkbox input "true"
click at [30, 234] on div at bounding box center [24, 239] width 48 height 33
type textarea "Романський стиль вплинув на розвиток живопису і скульптури, які стали важливими…"
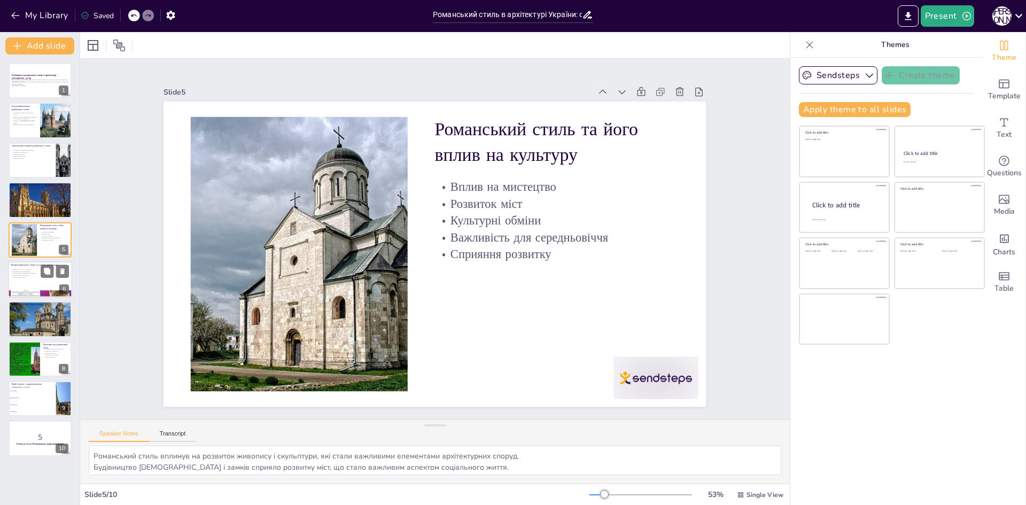
checkbox input "true"
click at [22, 275] on p "Експерименти з формами" at bounding box center [40, 275] width 58 height 2
type textarea "Романський стиль продовжує впливати на сучасну архітектуру, що свідчить про йог…"
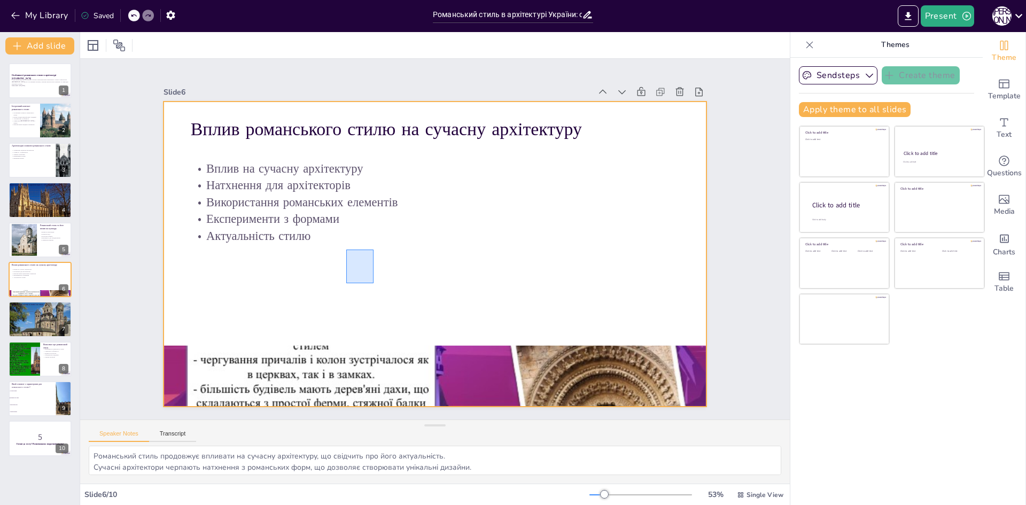
drag, startPoint x: 354, startPoint y: 273, endPoint x: 374, endPoint y: 250, distance: 30.7
click at [374, 250] on div at bounding box center [426, 227] width 619 height 566
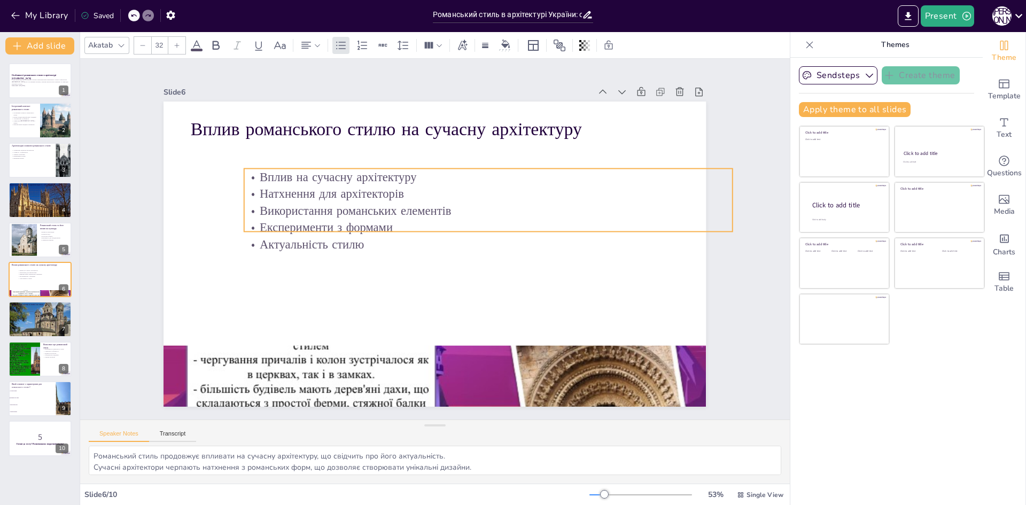
drag, startPoint x: 460, startPoint y: 213, endPoint x: 536, endPoint y: 218, distance: 76.1
click at [536, 222] on p "Експерименти з формами" at bounding box center [384, 256] width 488 height 68
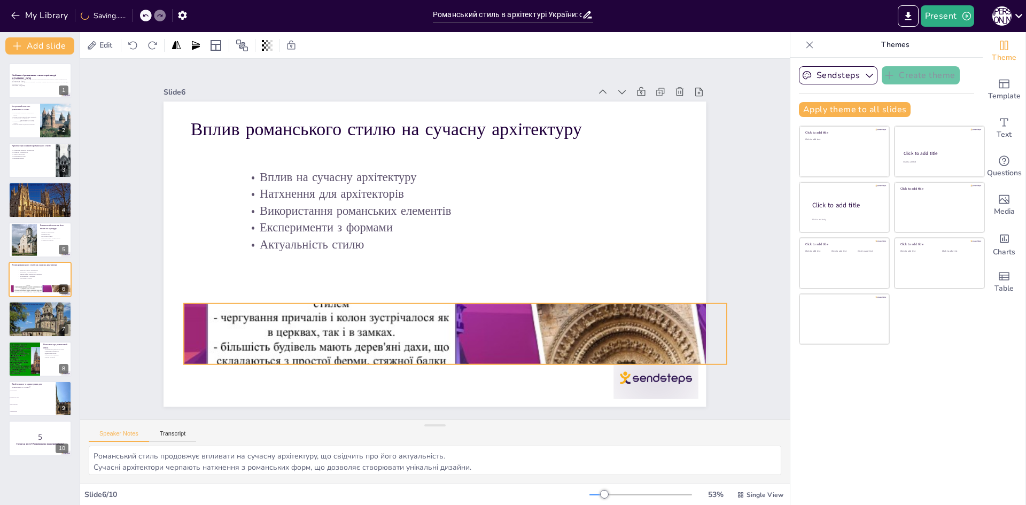
drag, startPoint x: 521, startPoint y: 368, endPoint x: 542, endPoint y: 326, distance: 46.9
click at [542, 326] on div at bounding box center [346, 200] width 649 height 678
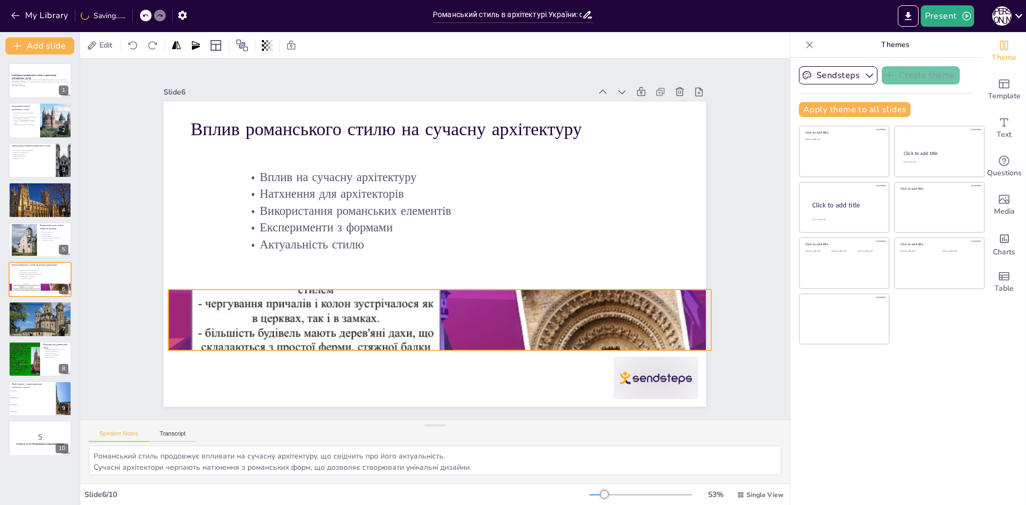
drag, startPoint x: 534, startPoint y: 326, endPoint x: 519, endPoint y: 312, distance: 20.8
click at [519, 312] on div at bounding box center [430, 158] width 543 height 407
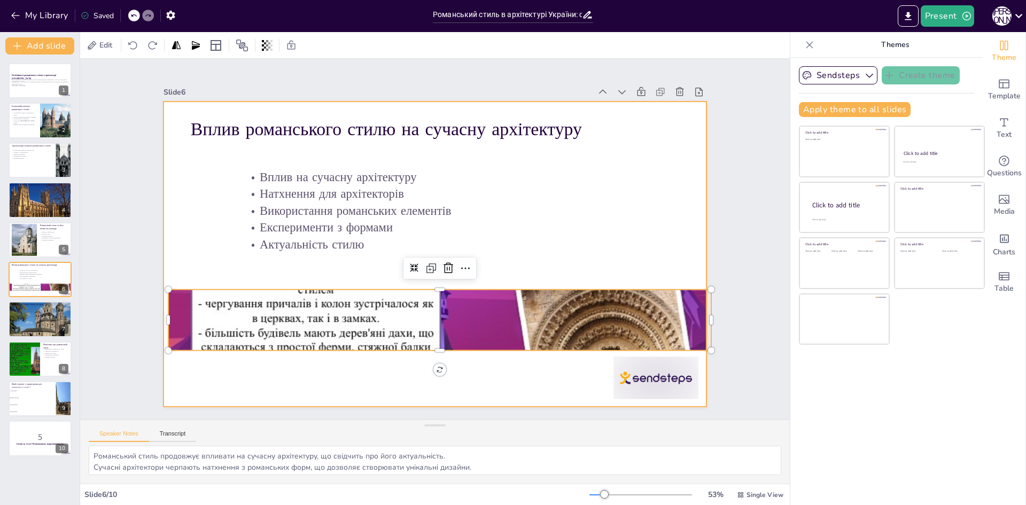
click at [546, 249] on p "Актуальність стилю" at bounding box center [391, 208] width 431 height 259
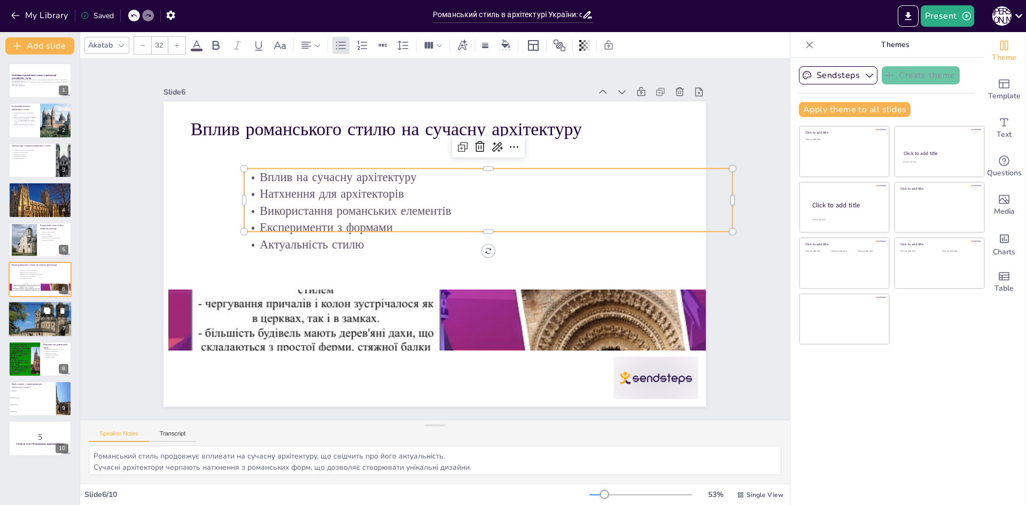
checkbox input "true"
click at [22, 324] on div at bounding box center [40, 319] width 64 height 48
type textarea "Романський стиль має важливе значення в освіті, оскільки його вивчення сприяє р…"
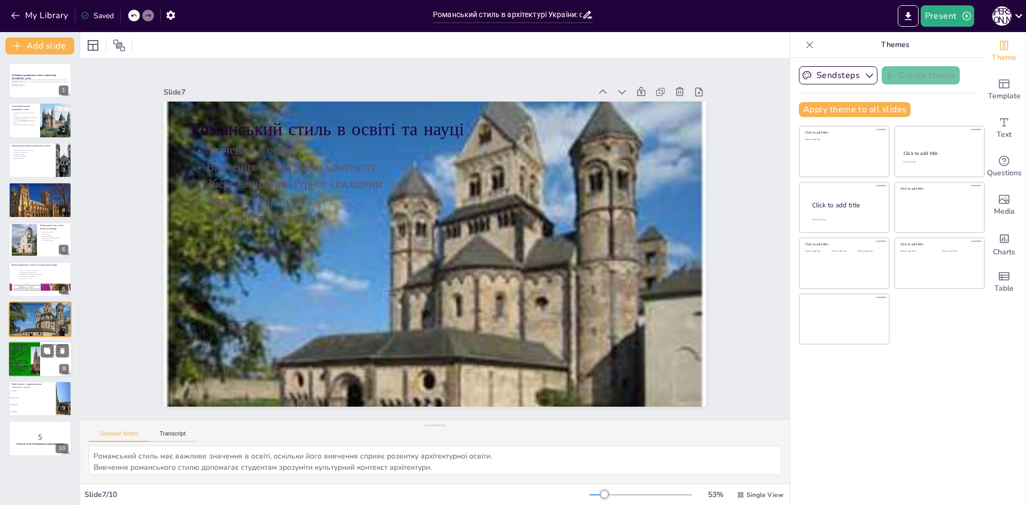
checkbox input "true"
click at [32, 359] on div at bounding box center [24, 359] width 48 height 36
type textarea "Романський стиль є важливим етапом в історії архітектури, що заслуговує на уваг…"
checkbox input "true"
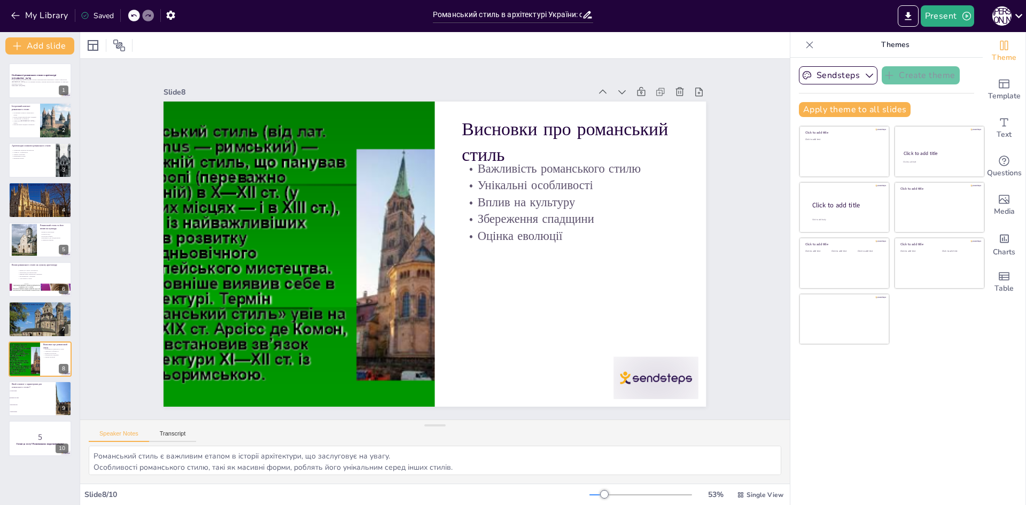
checkbox input "true"
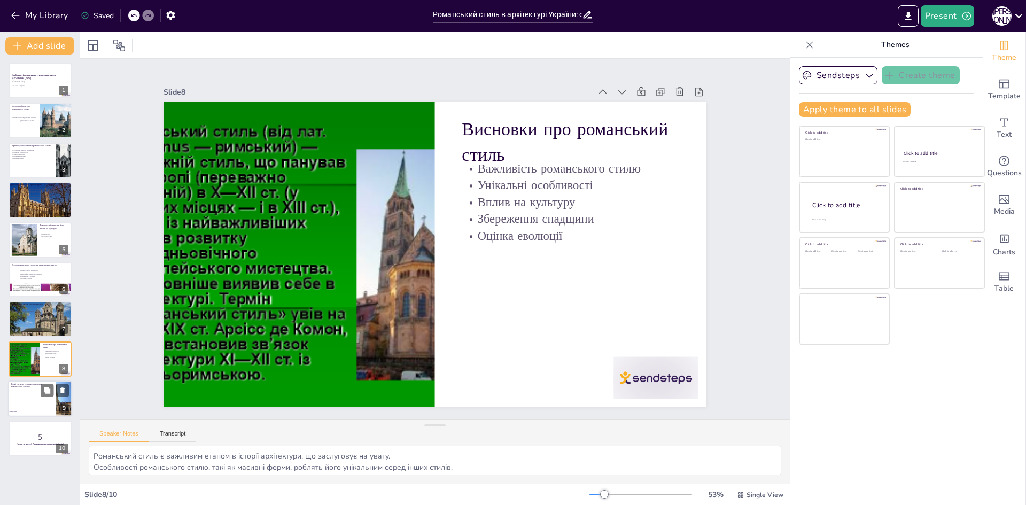
checkbox input "true"
click at [23, 391] on span "Готичні арки" at bounding box center [33, 391] width 46 height 2
type textarea "Правильна відповідь - "Напівкруглі арки". Це елемент, що є характерним для рома…"
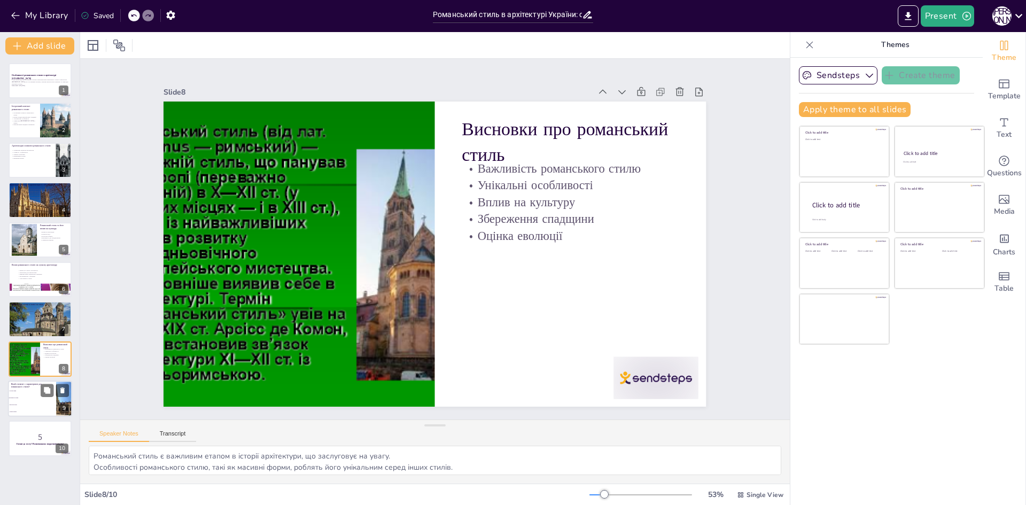
checkbox input "true"
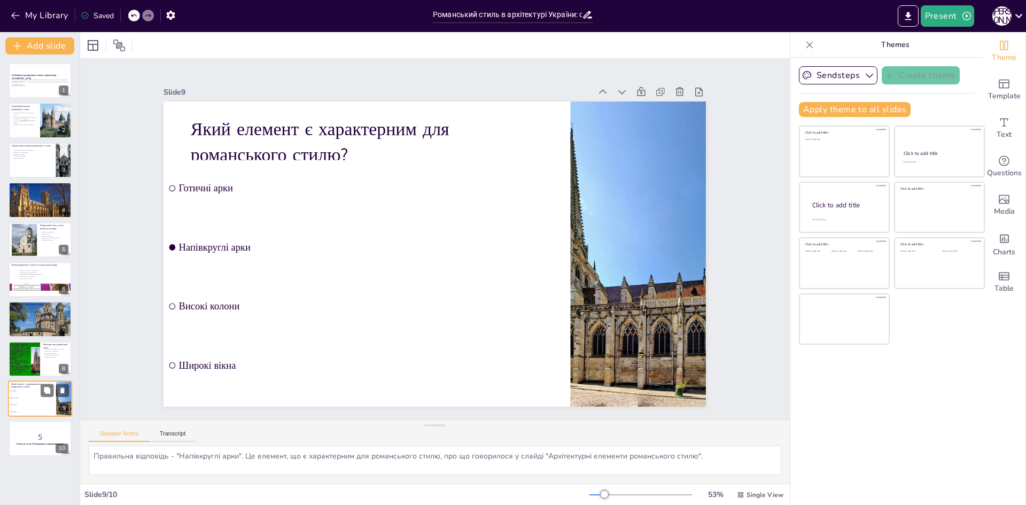
checkbox input "true"
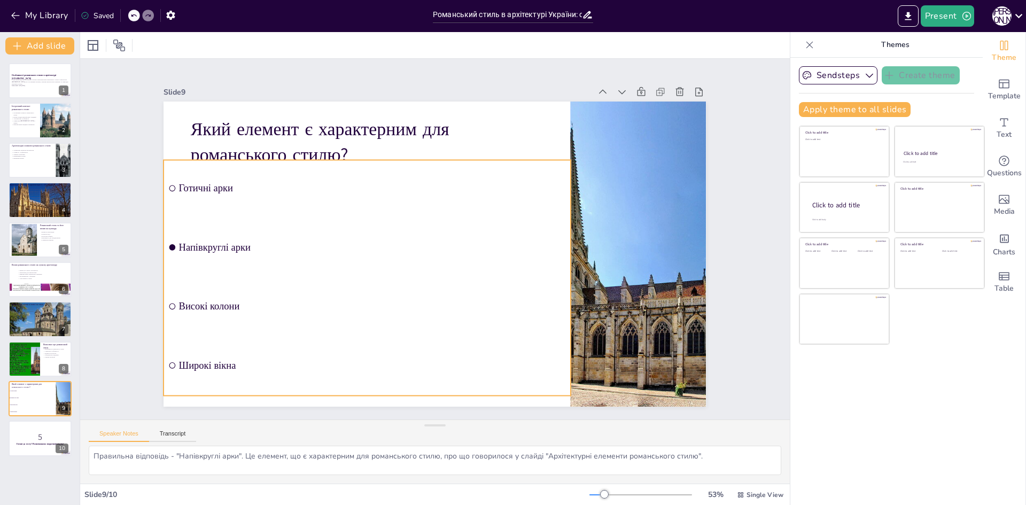
checkbox input "true"
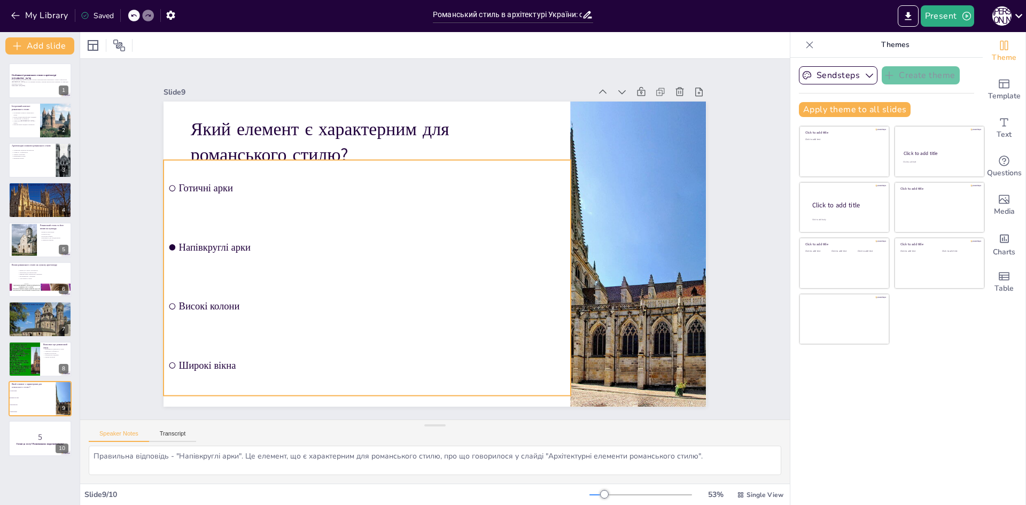
checkbox input "true"
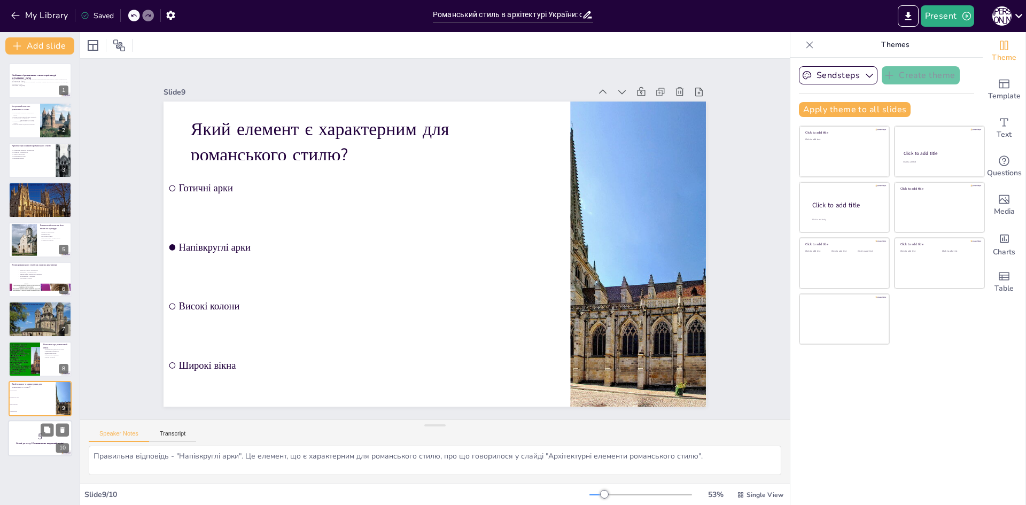
checkbox input "true"
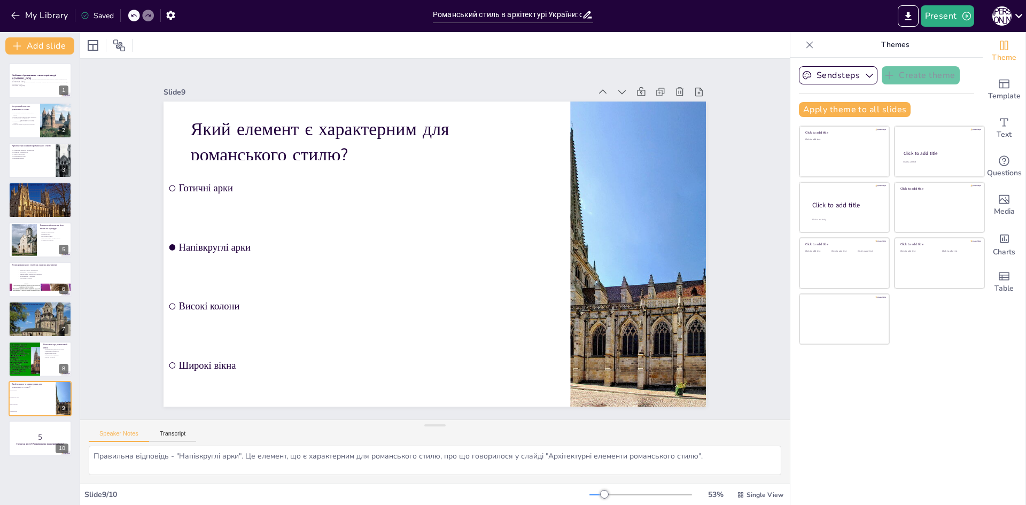
checkbox input "true"
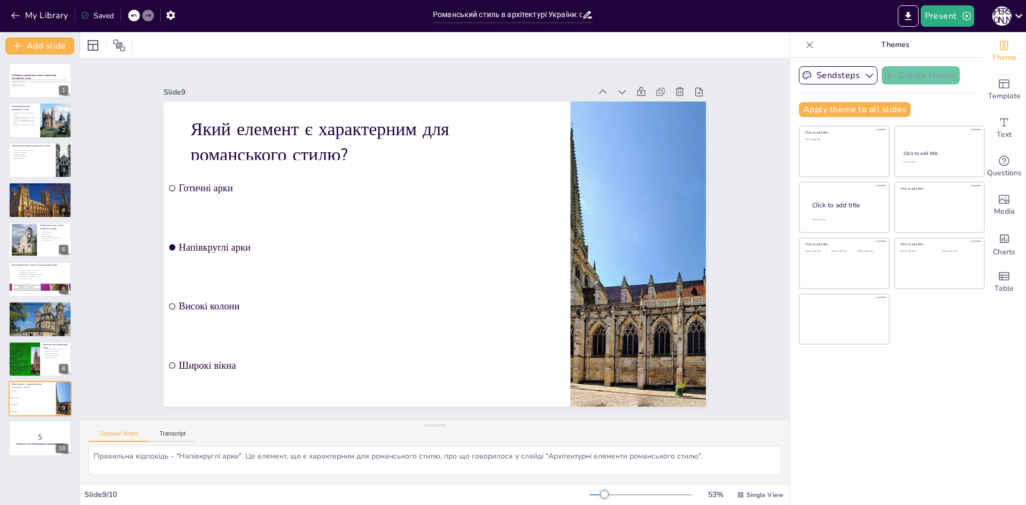
checkbox input "true"
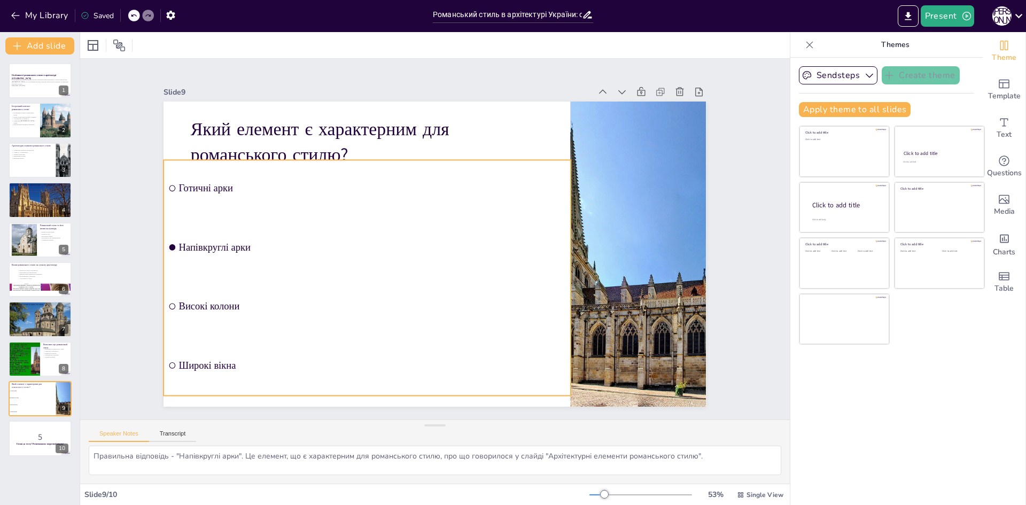
checkbox input "true"
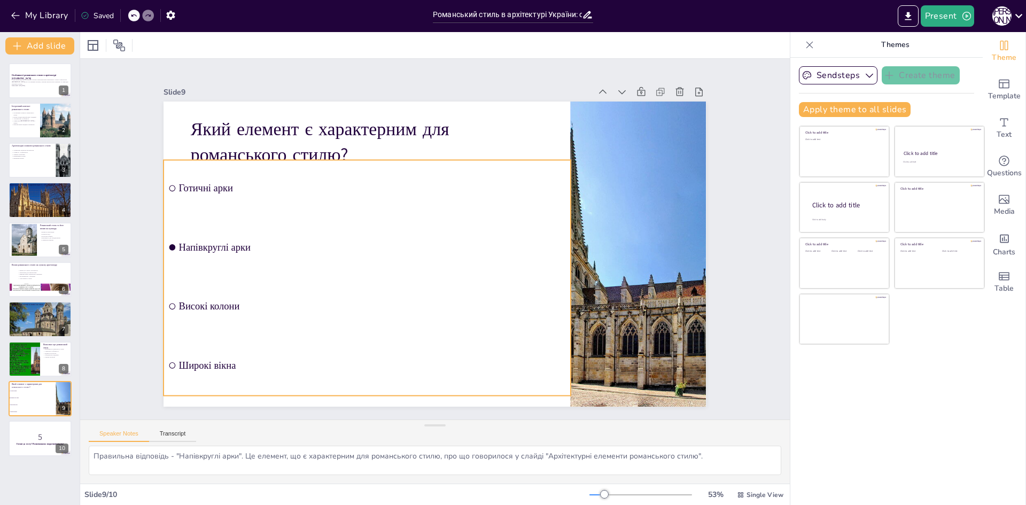
checkbox input "true"
